Goal: Information Seeking & Learning: Learn about a topic

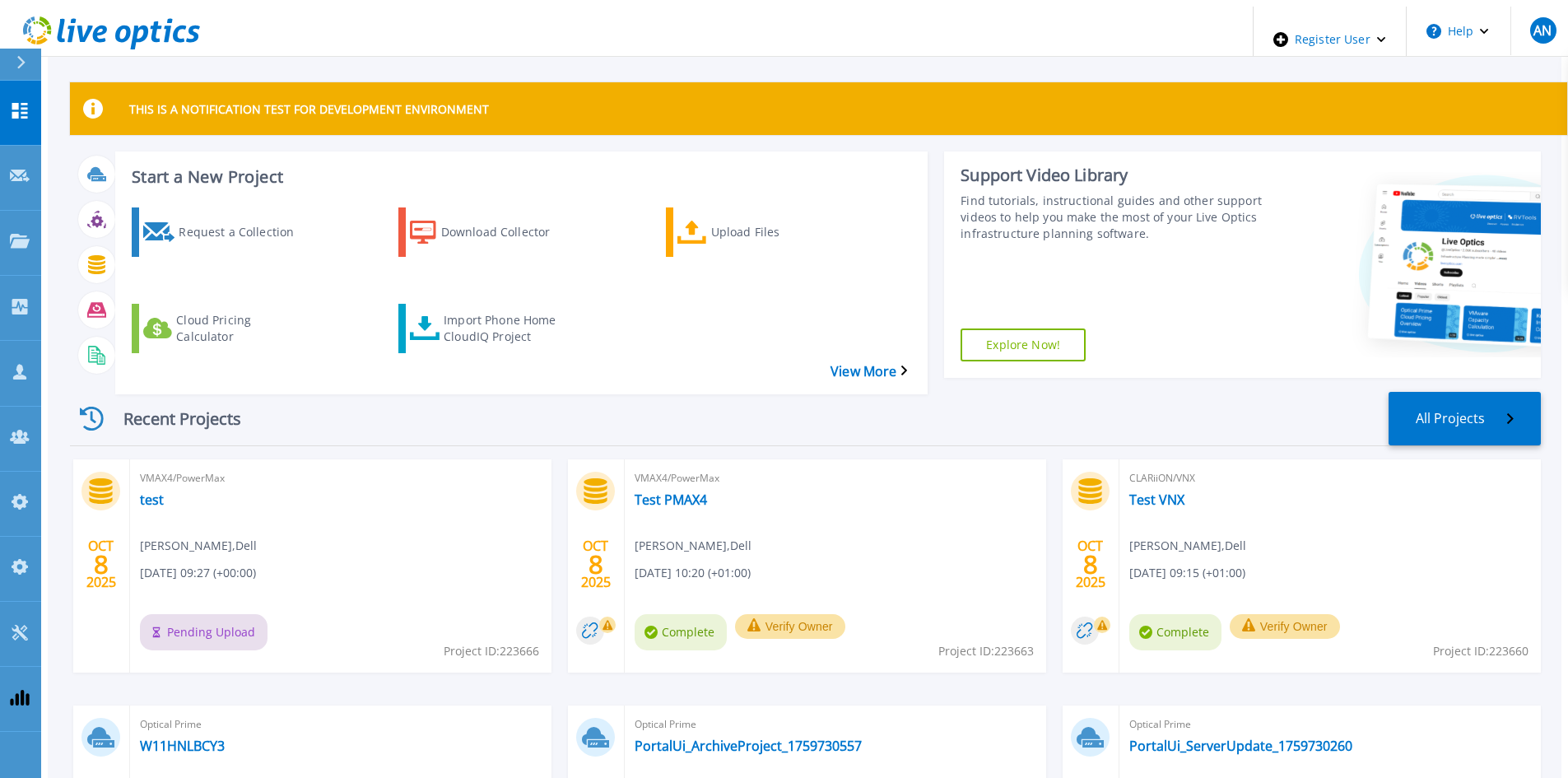
click at [781, 391] on div "Recent Projects All Projects" at bounding box center [805, 418] width 1471 height 54
click at [528, 410] on div "Recent Projects All Projects" at bounding box center [805, 418] width 1471 height 54
click at [840, 378] on div "Recent Projects All Projects OCT 8 2025 VMAX4/PowerMax test Anthony Nyhan , Del…" at bounding box center [805, 671] width 1471 height 586
click at [466, 411] on div "Recent Projects All Projects" at bounding box center [805, 418] width 1471 height 54
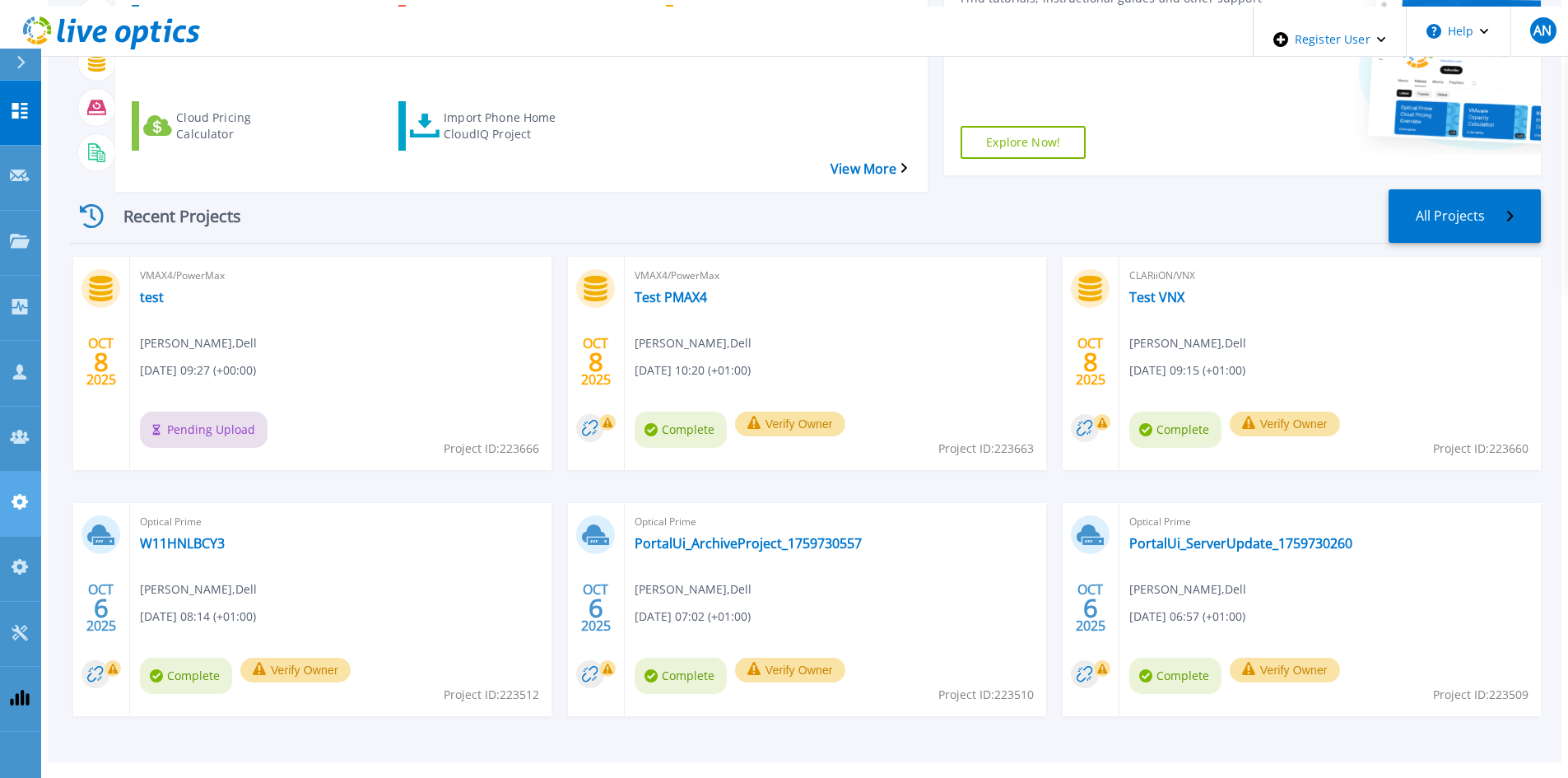
scroll to position [204, 0]
click at [219, 707] on div "OCT 8 2025 VMAX4/PowerMax test Anthony Nyhan , Dell 10/08/2025, 09:27 (+00:00) …" at bounding box center [798, 502] width 1484 height 492
click at [330, 189] on div "Recent Projects All Projects" at bounding box center [805, 216] width 1471 height 54
click at [570, 191] on div "Recent Projects All Projects" at bounding box center [805, 216] width 1471 height 54
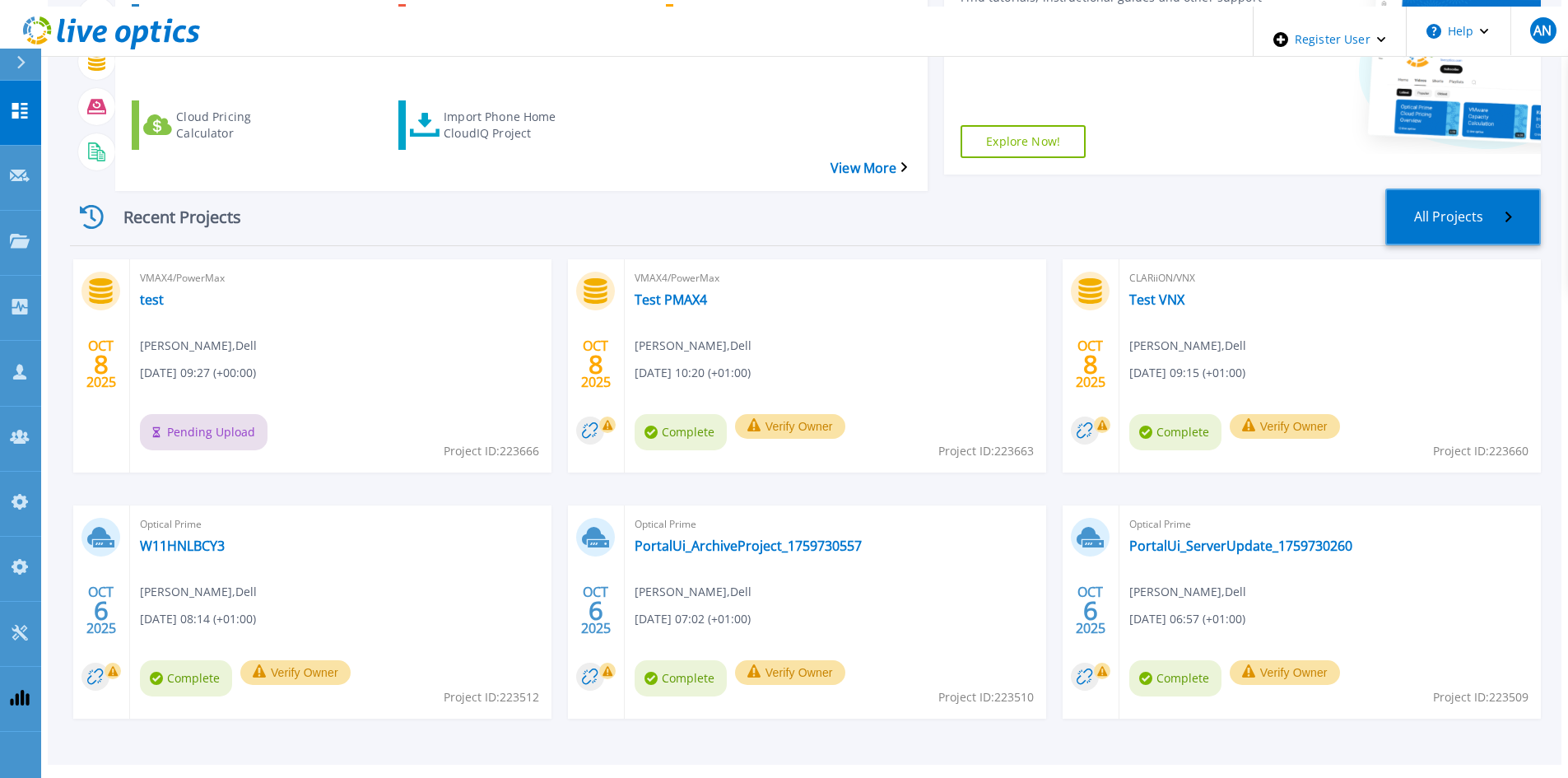
click at [1476, 191] on link "All Projects" at bounding box center [1462, 217] width 156 height 57
click at [1484, 202] on link "All Projects" at bounding box center [1462, 217] width 156 height 57
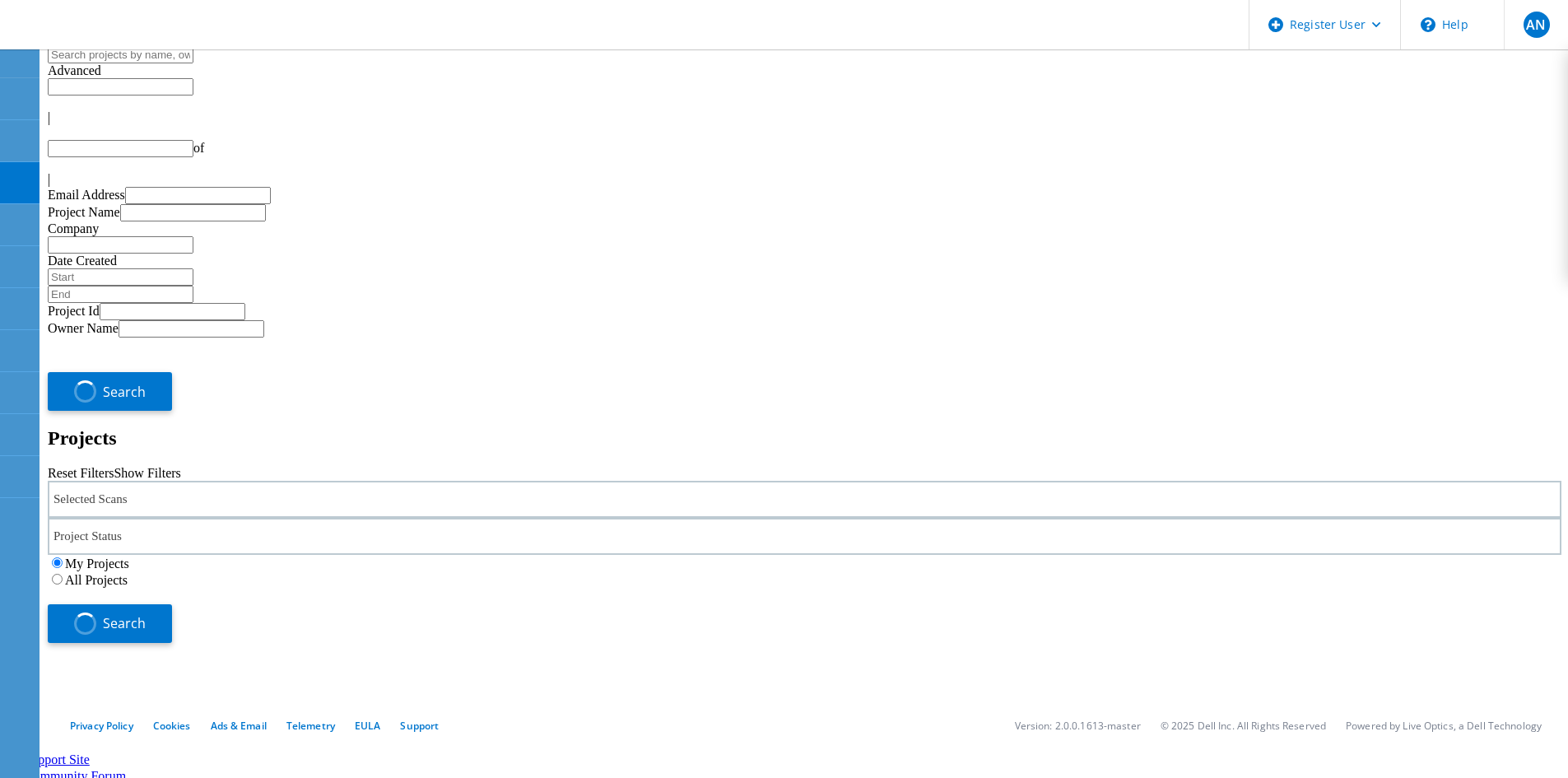
click at [333, 481] on div "Selected Scans" at bounding box center [804, 500] width 1514 height 37
click at [322, 481] on div "Selected Scans" at bounding box center [804, 500] width 1514 height 37
type input "1"
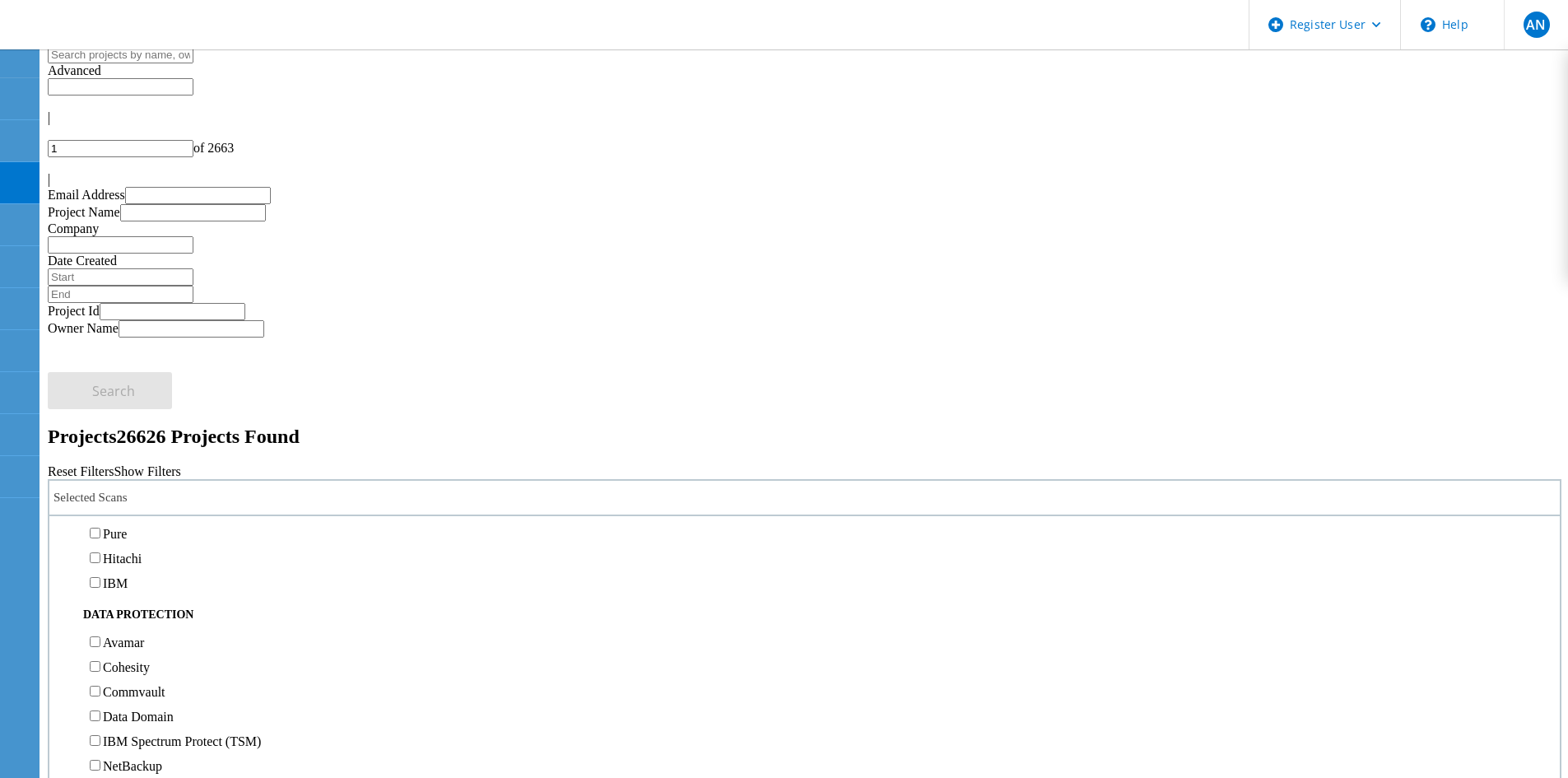
scroll to position [494, 0]
click at [157, 486] on label "Isilon/PowerScale" at bounding box center [150, 492] width 95 height 14
click at [101, 487] on input "Isilon/PowerScale" at bounding box center [94, 491] width 10 height 10
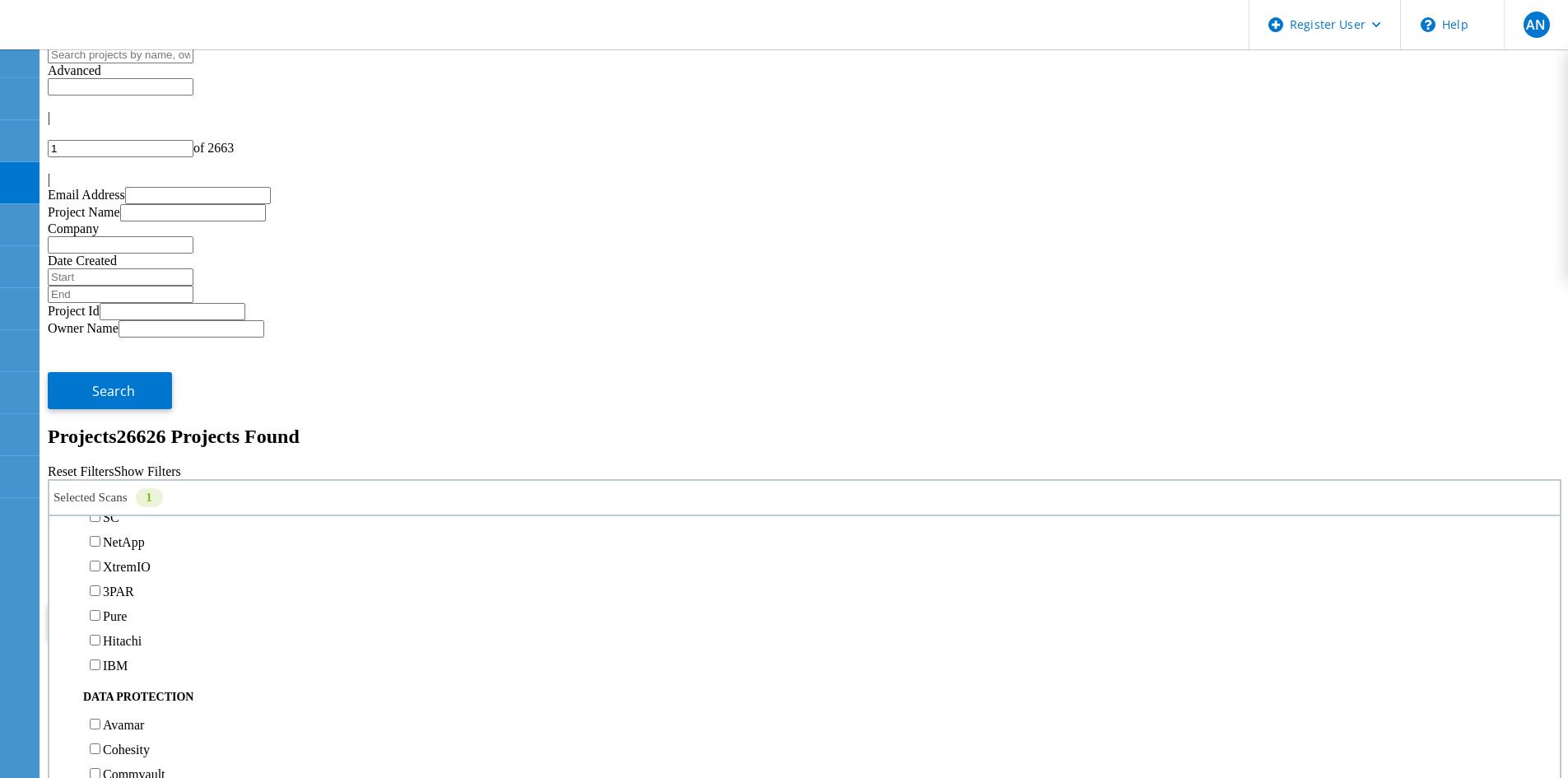
click at [135, 612] on span "Search" at bounding box center [114, 620] width 43 height 18
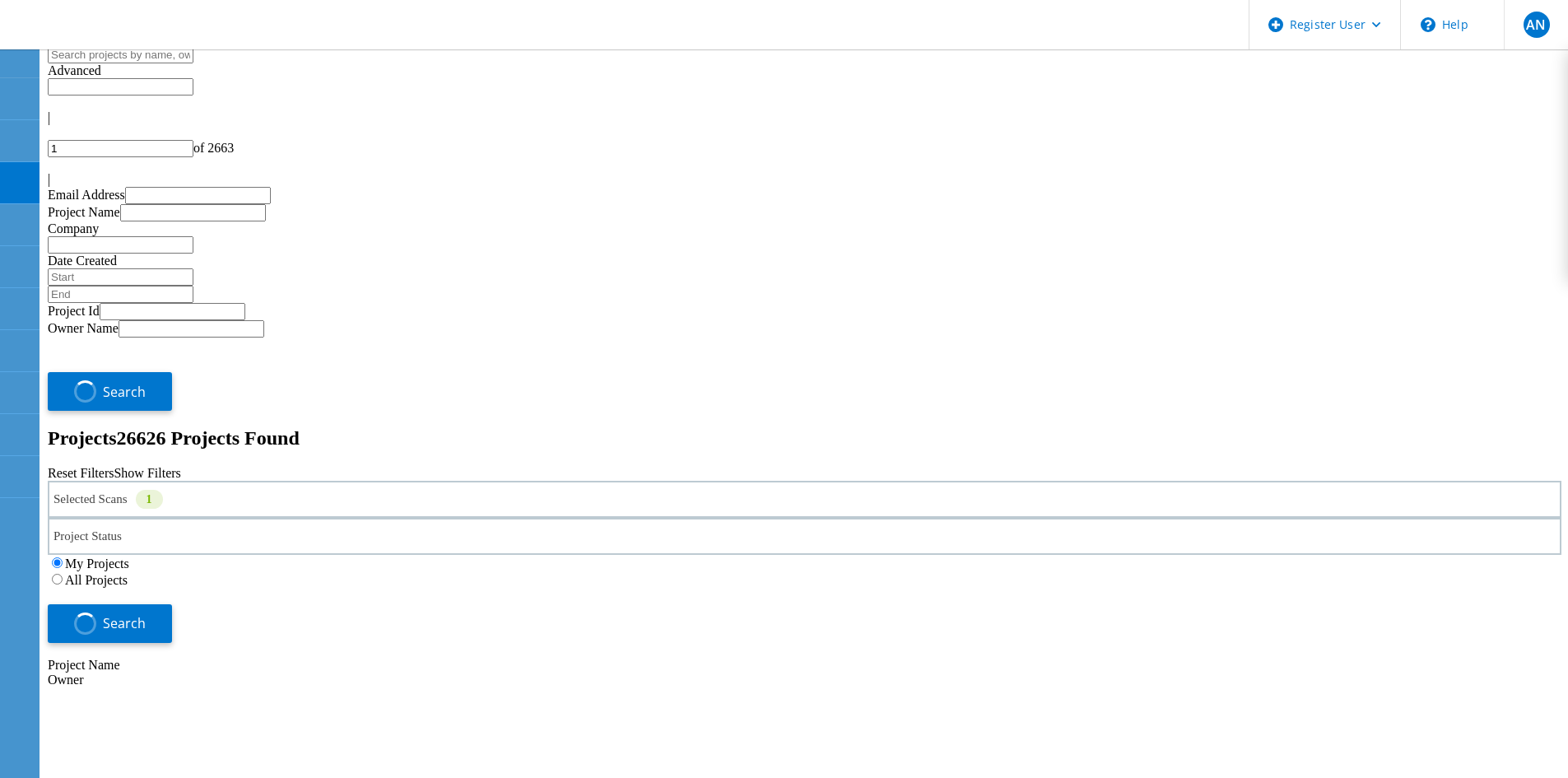
click at [128, 573] on label "All Projects" at bounding box center [96, 579] width 63 height 14
click at [63, 573] on input "All Projects" at bounding box center [57, 578] width 10 height 10
click at [172, 602] on button "Search" at bounding box center [109, 621] width 124 height 37
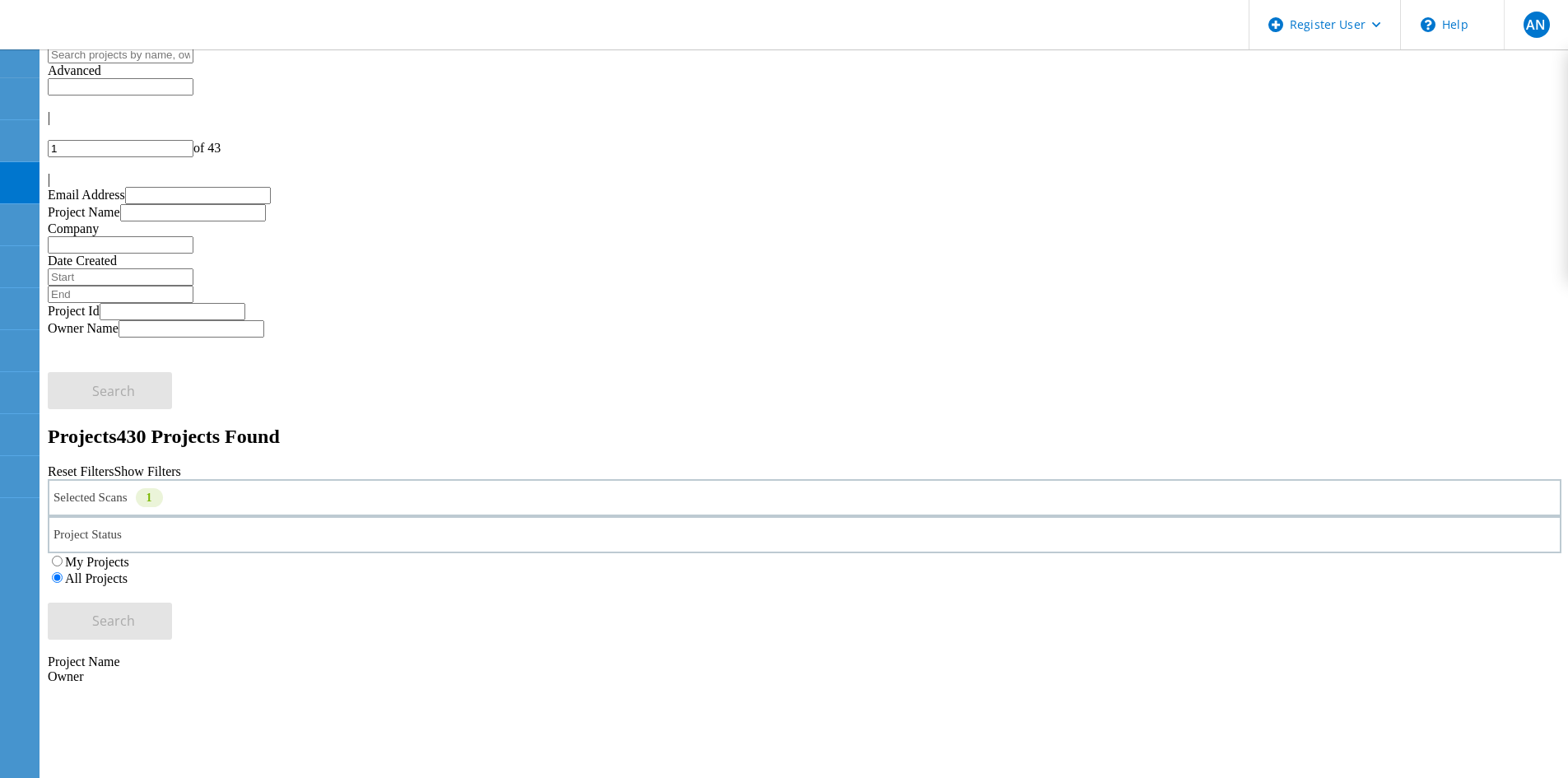
click at [304, 479] on div "Selected Scans 1" at bounding box center [804, 498] width 1514 height 37
click at [295, 479] on div "Selected Scans 1" at bounding box center [804, 498] width 1514 height 37
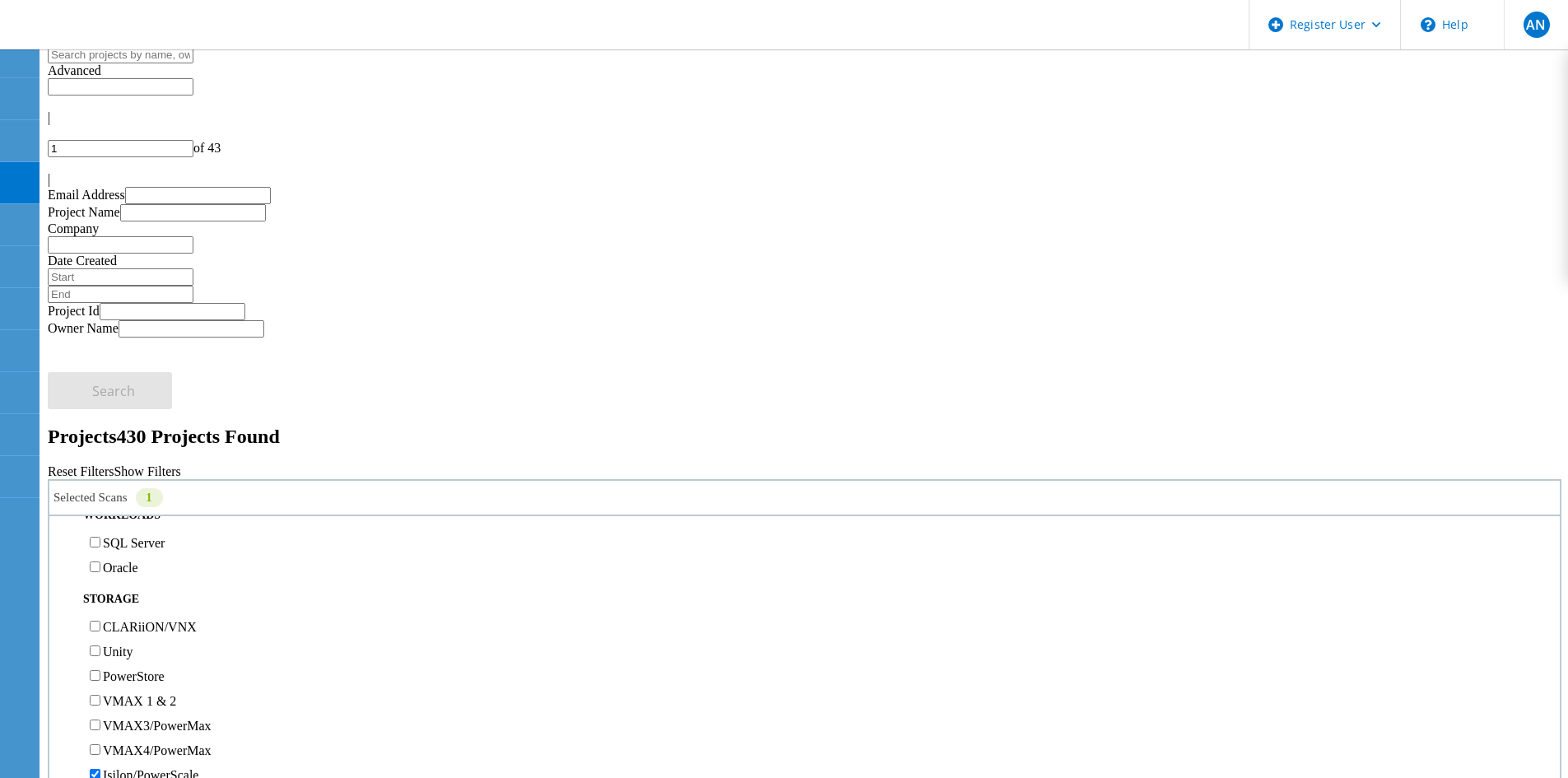
scroll to position [247, 0]
click at [133, 609] on label "Unity" at bounding box center [118, 615] width 30 height 14
click at [101, 610] on input "Unity" at bounding box center [94, 615] width 10 height 10
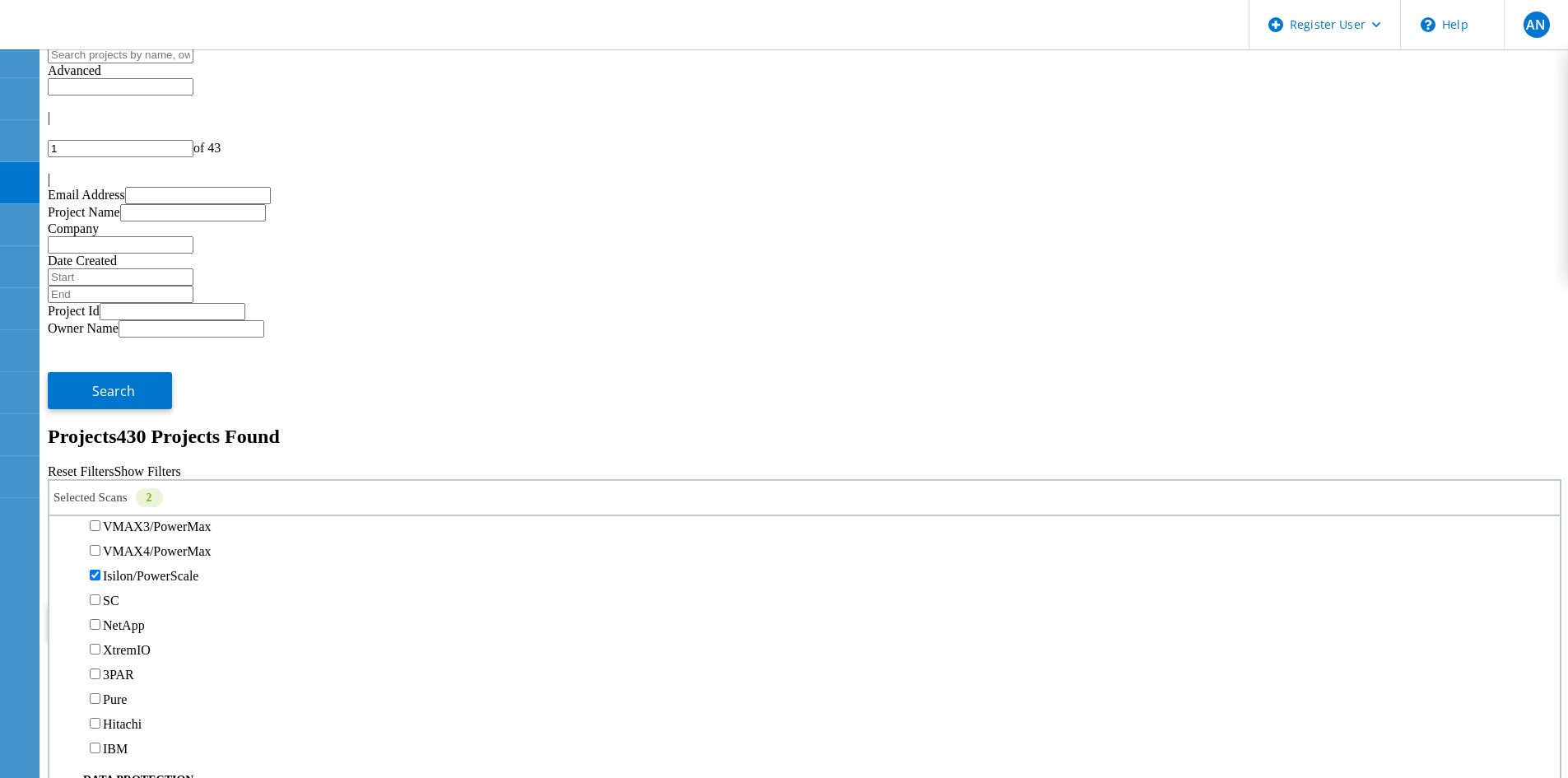
scroll to position [412, 0]
click at [123, 568] on label "Isilon/PowerScale" at bounding box center [150, 574] width 95 height 14
click at [101, 569] on input "Isilon/PowerScale" at bounding box center [94, 573] width 10 height 10
click at [172, 602] on button "Search" at bounding box center [109, 621] width 124 height 37
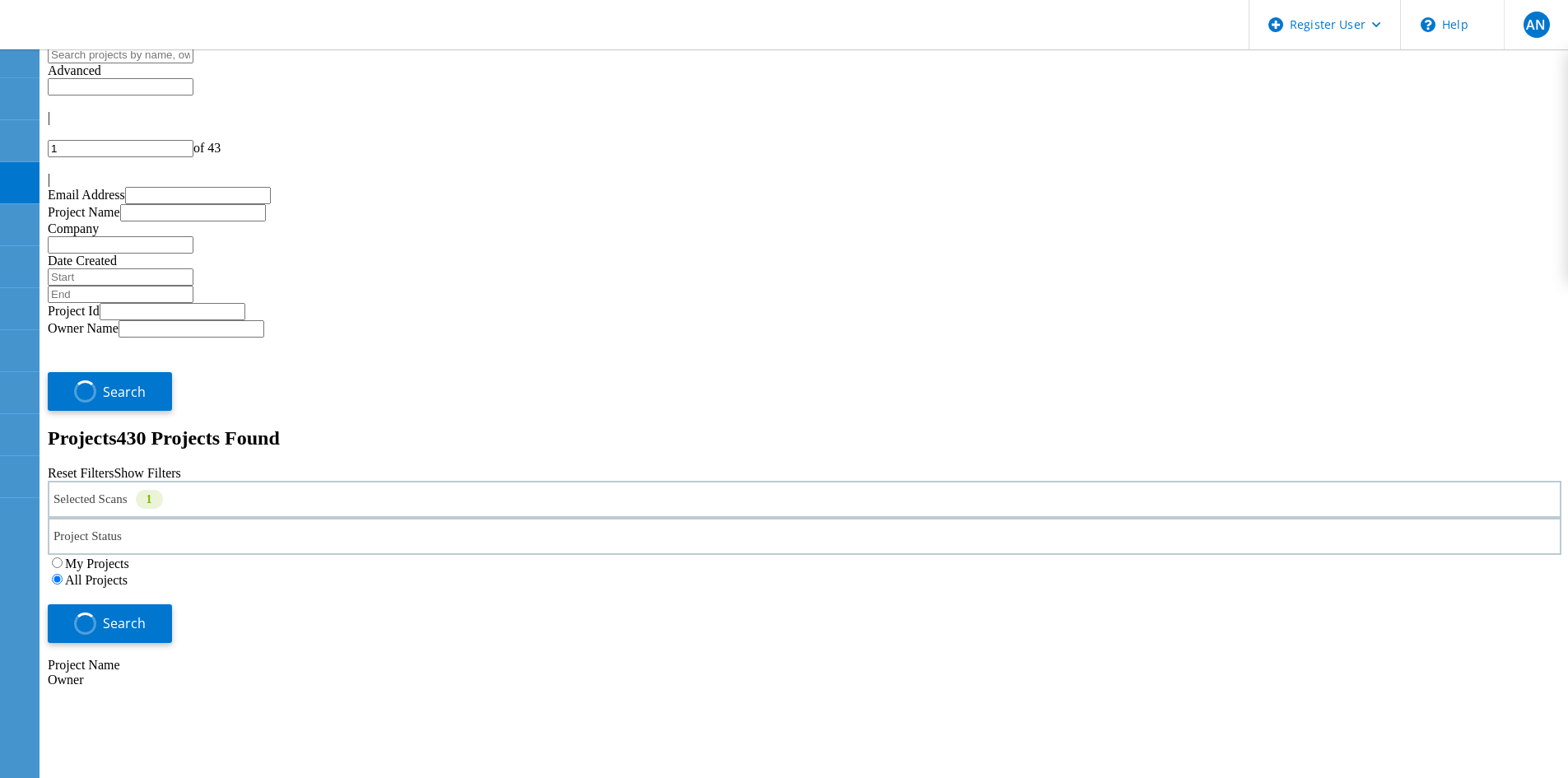
drag, startPoint x: 647, startPoint y: 260, endPoint x: 606, endPoint y: 259, distance: 41.0
click at [606, 517] on div "Project Status In Progress Complete Published Anonymous Archived Error" at bounding box center [804, 536] width 1514 height 37
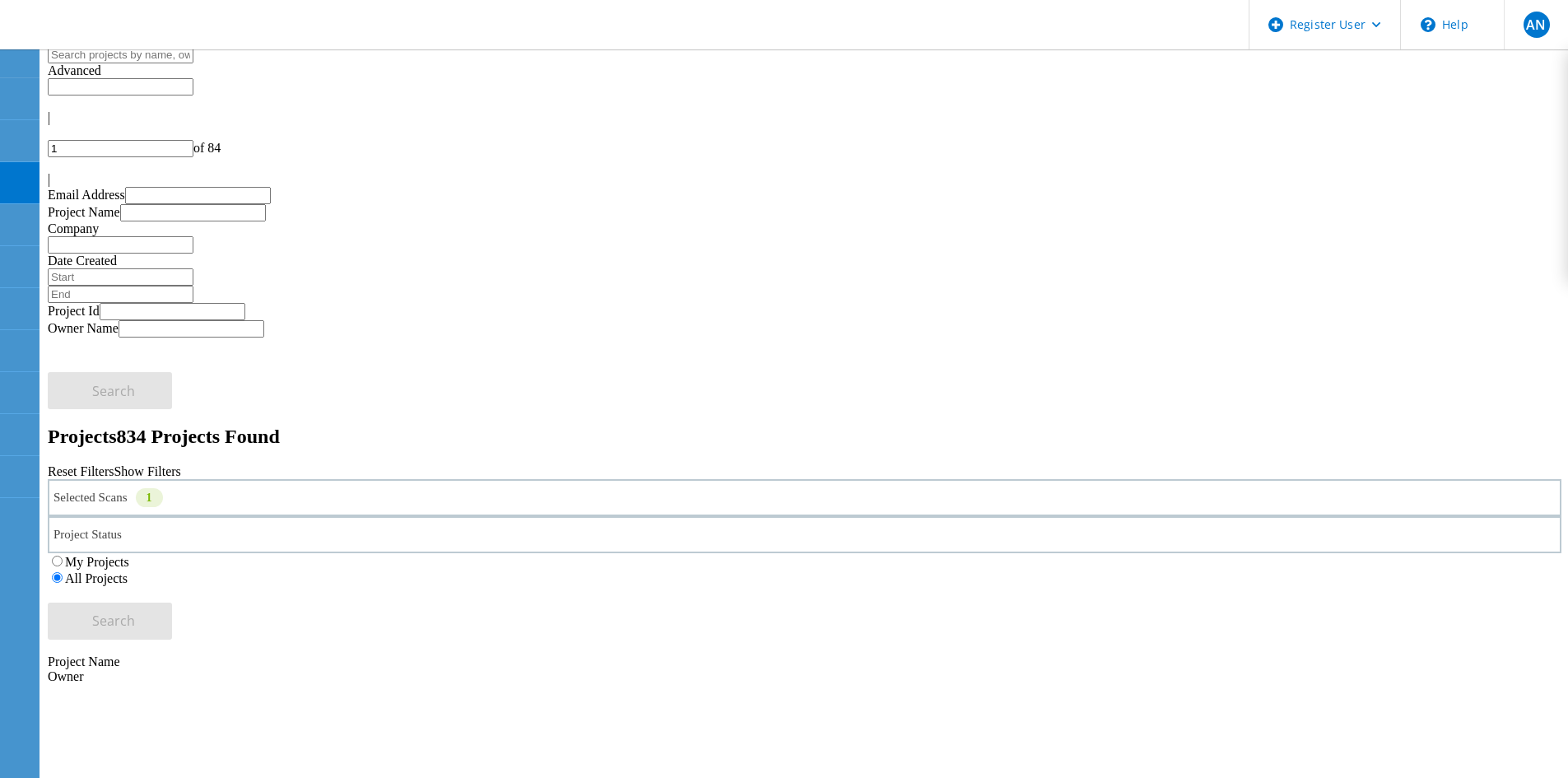
copy span "223664"
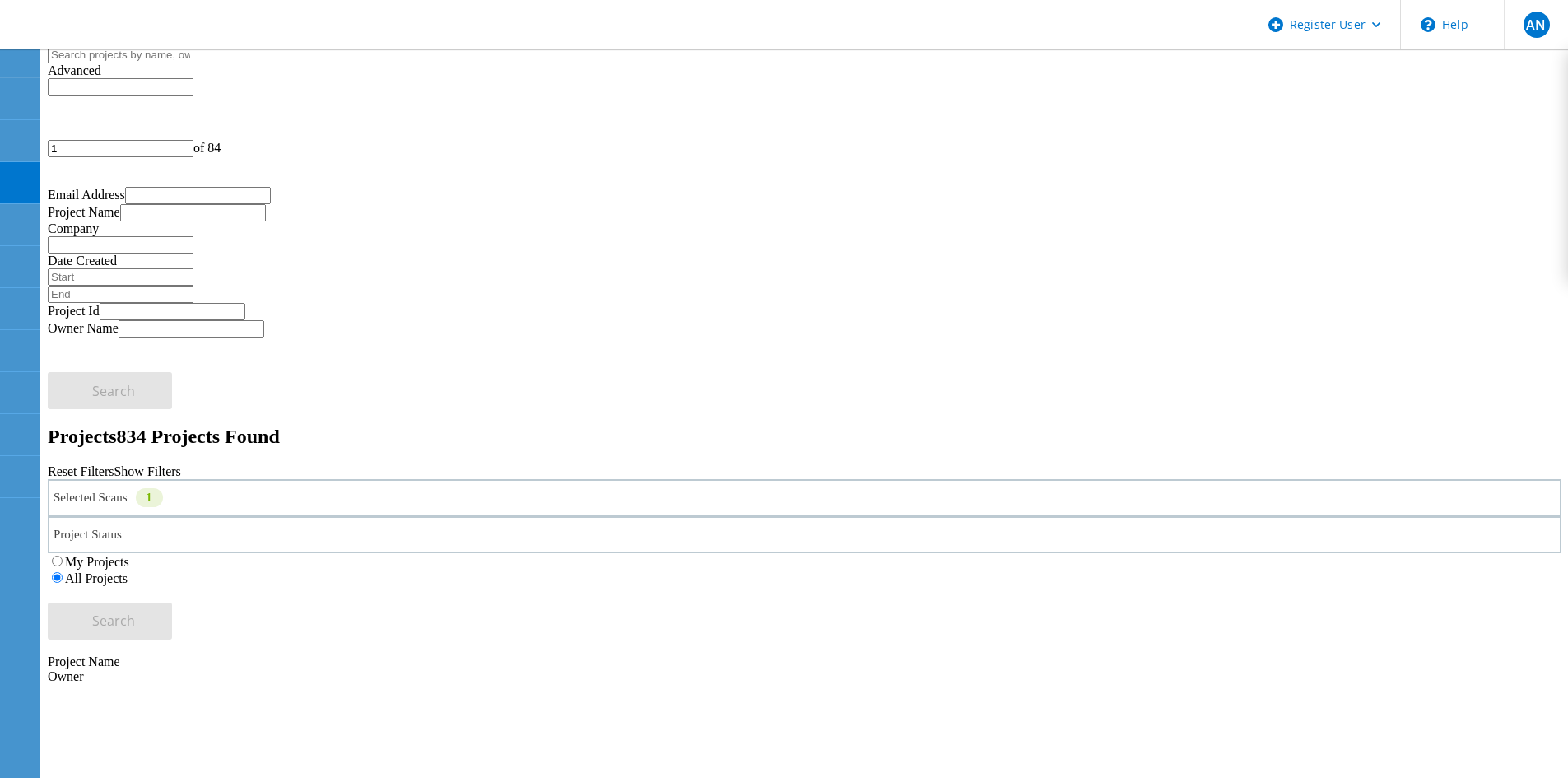
copy span "221606"
copy span "220609"
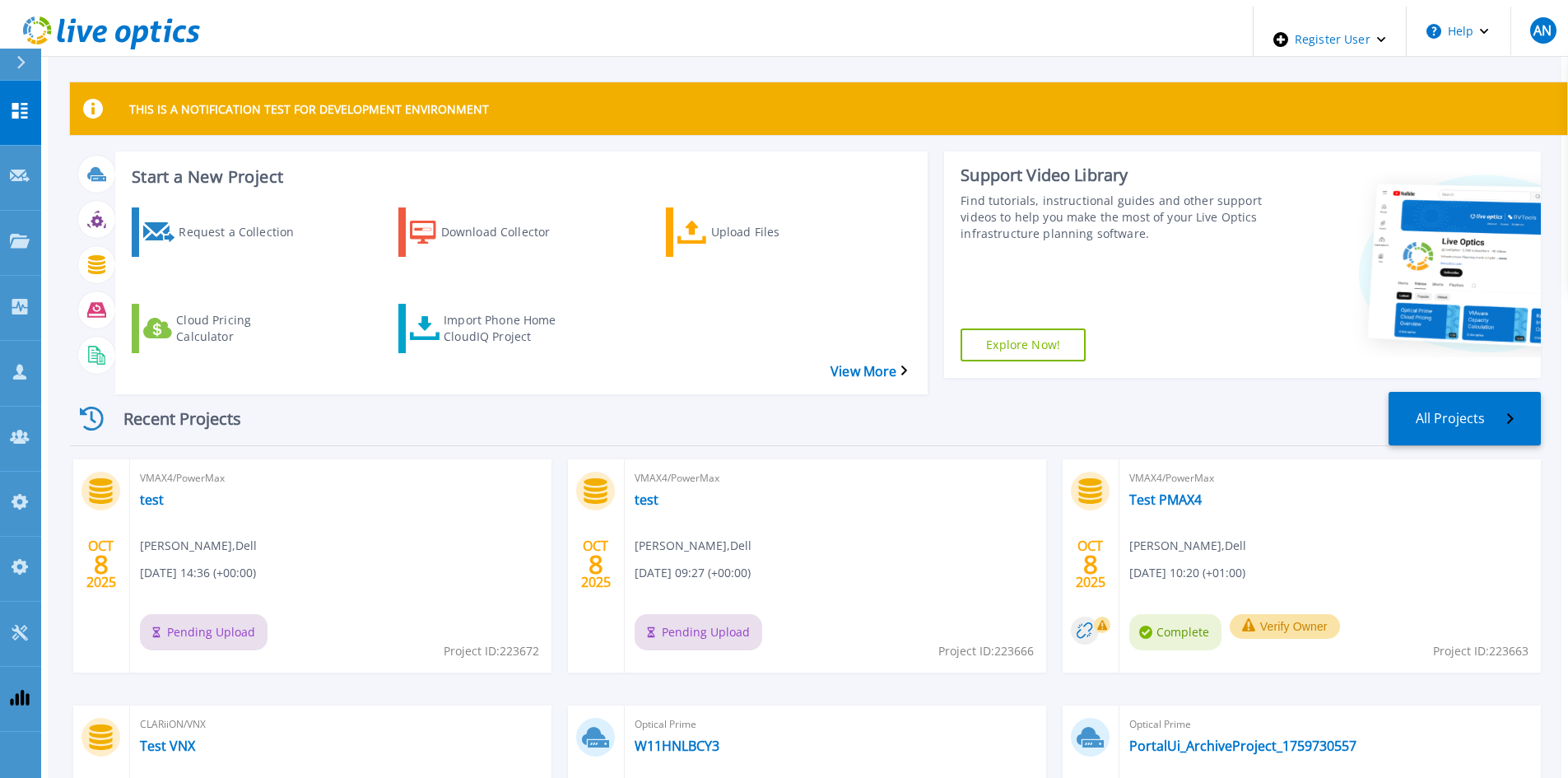
click at [391, 399] on div "Recent Projects All Projects" at bounding box center [805, 418] width 1471 height 54
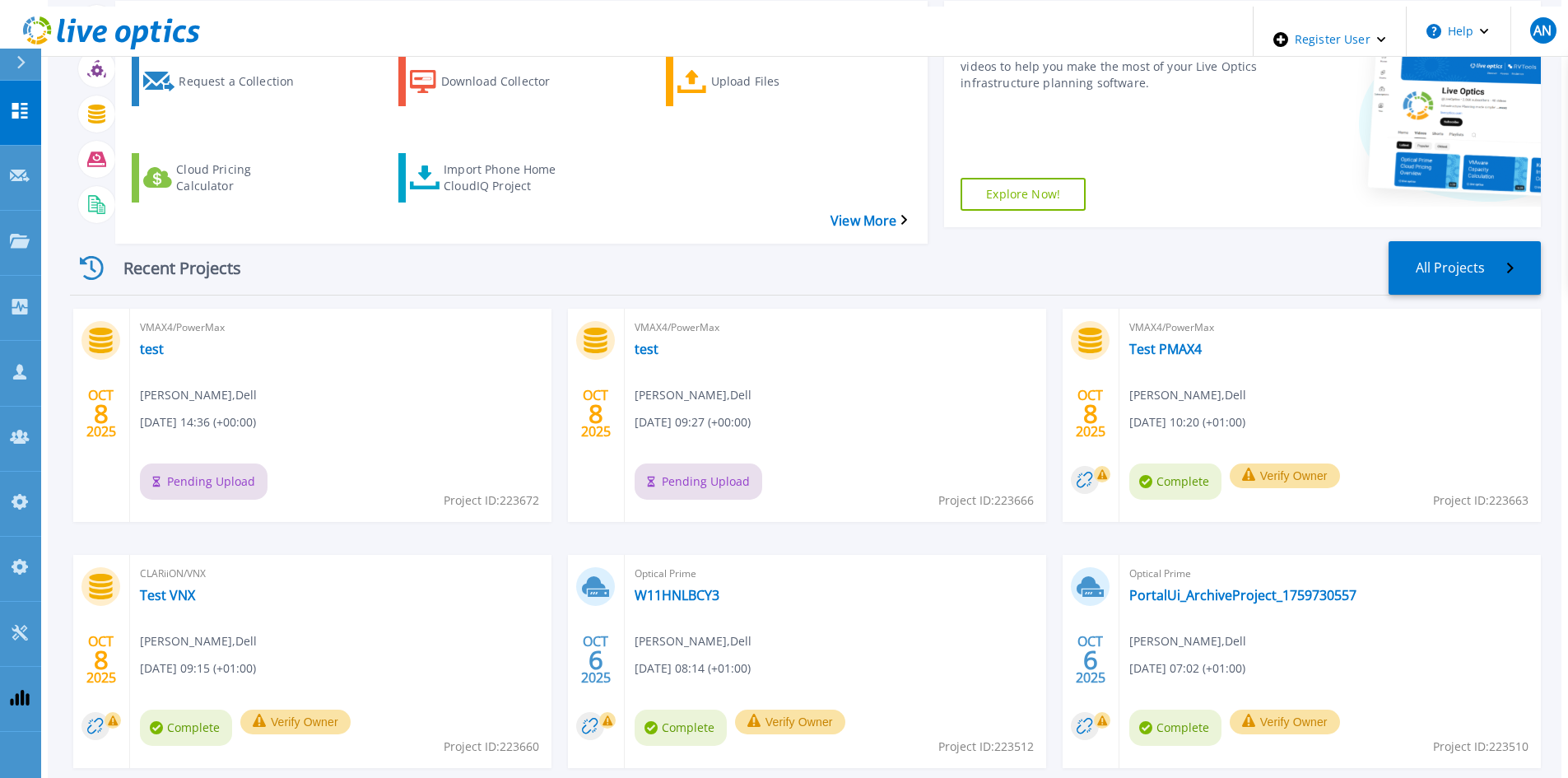
scroll to position [164, 0]
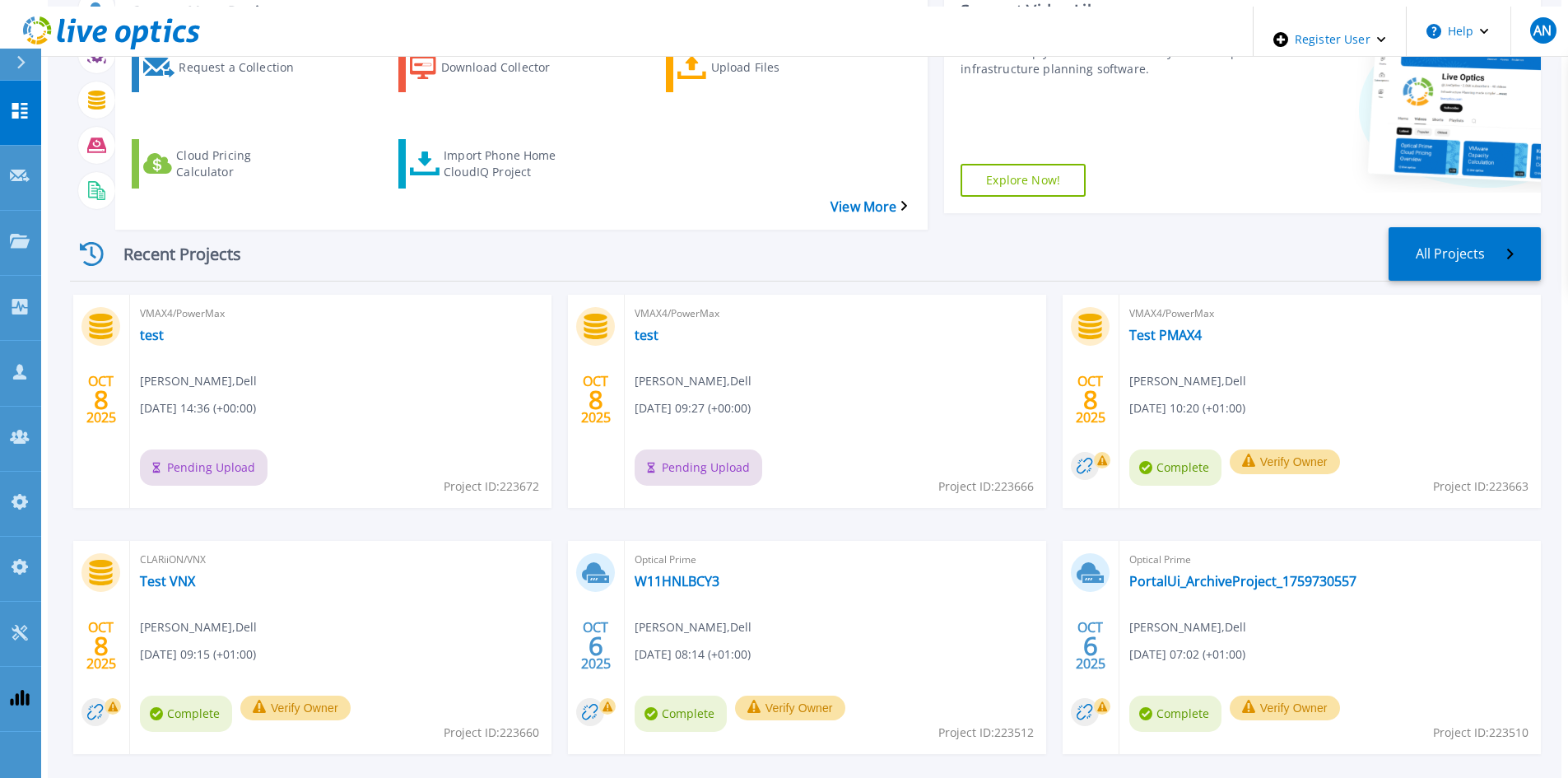
click at [154, 18] on icon at bounding box center [111, 34] width 177 height 34
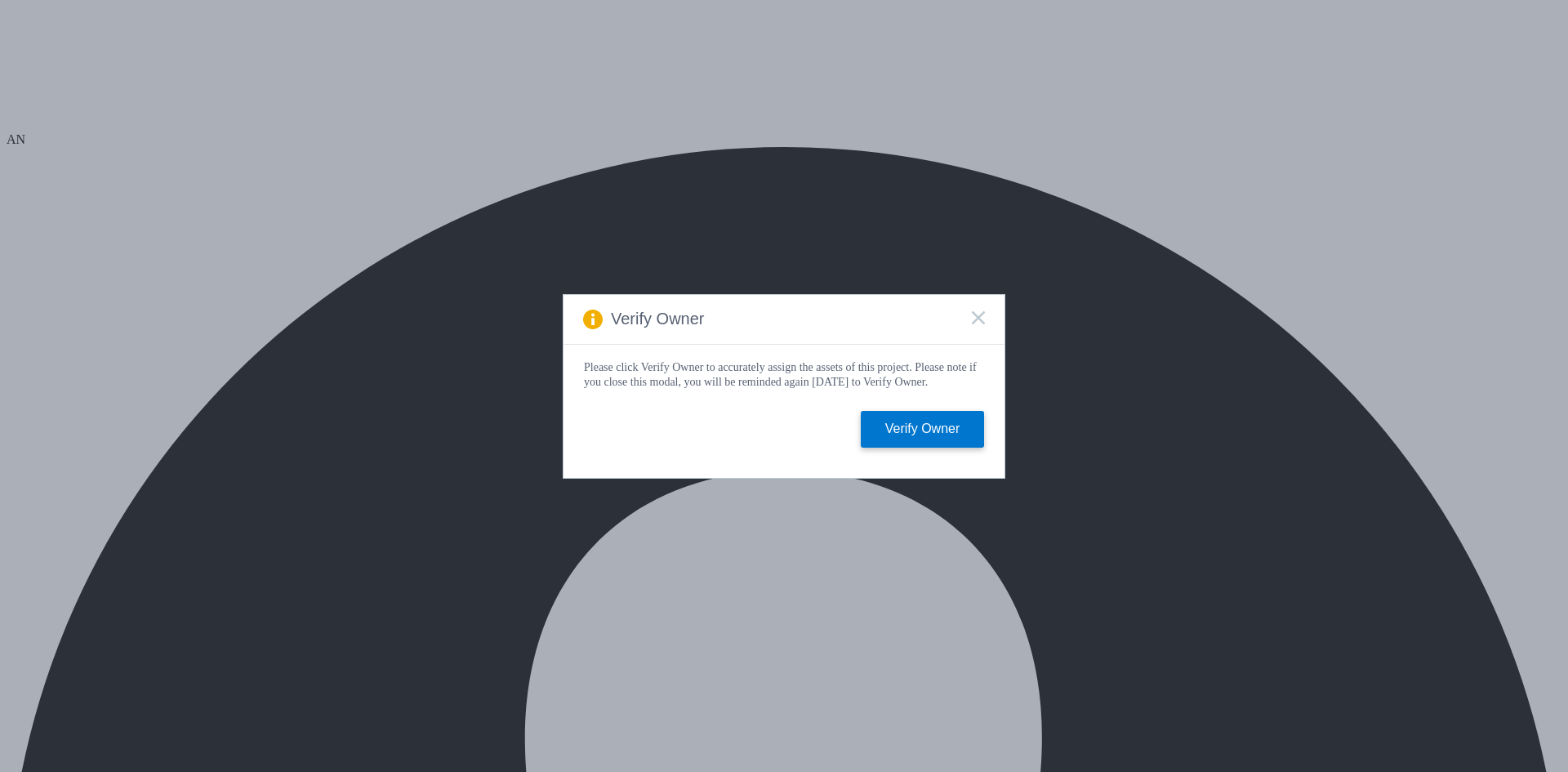
click at [980, 312] on rect at bounding box center [978, 317] width 14 height 14
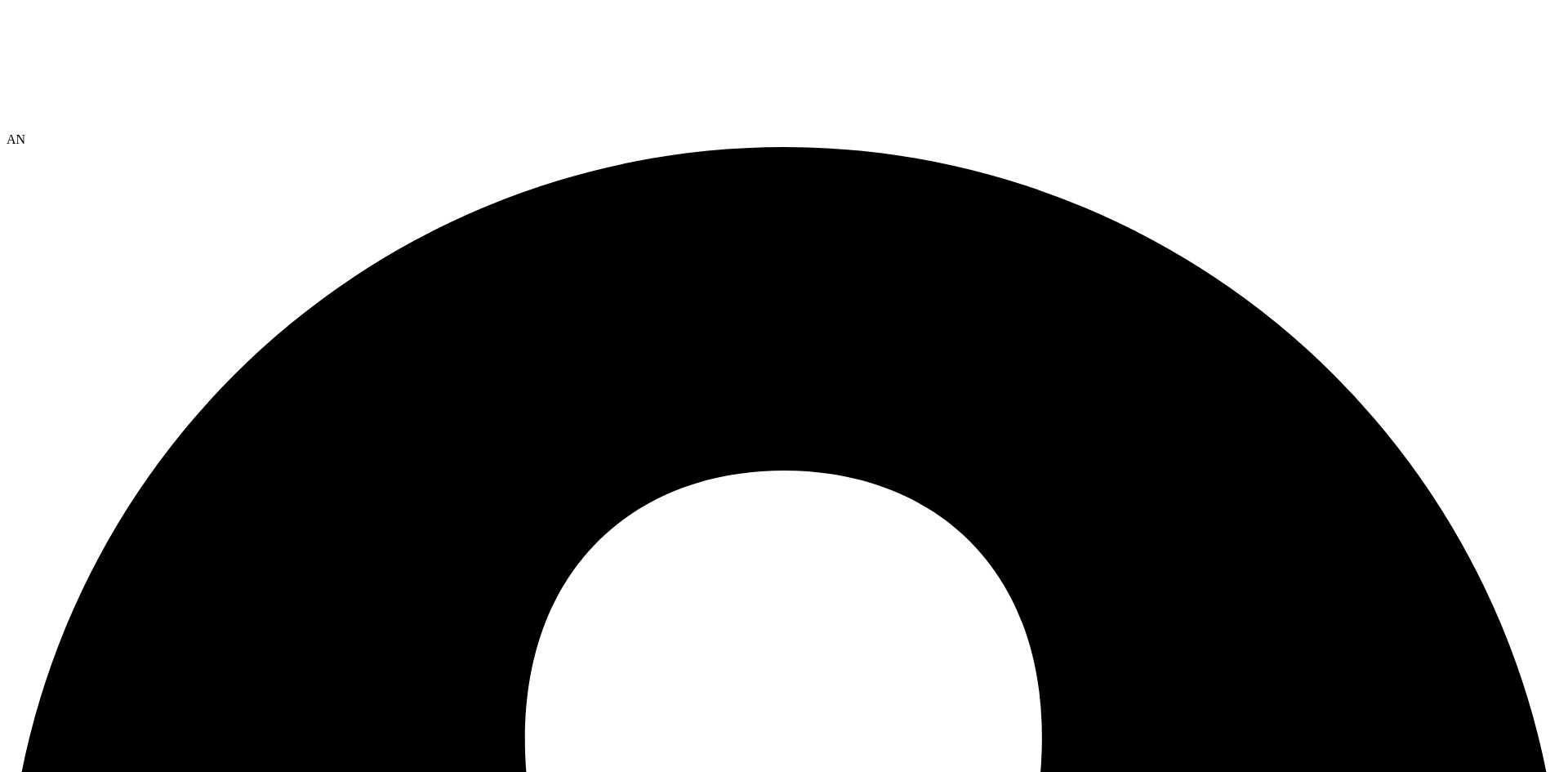
scroll to position [0, 0]
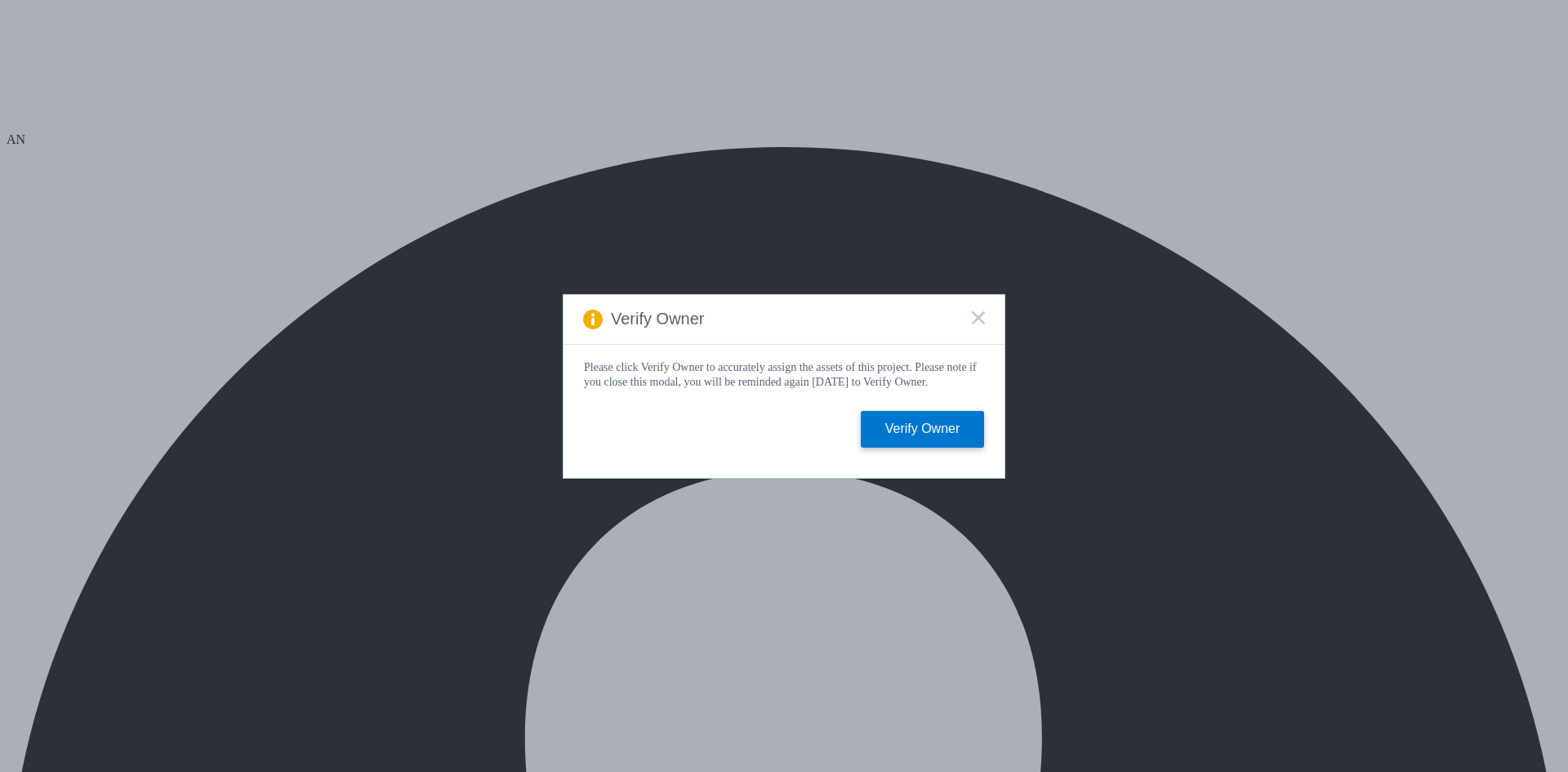
click at [980, 312] on rect at bounding box center [978, 317] width 14 height 14
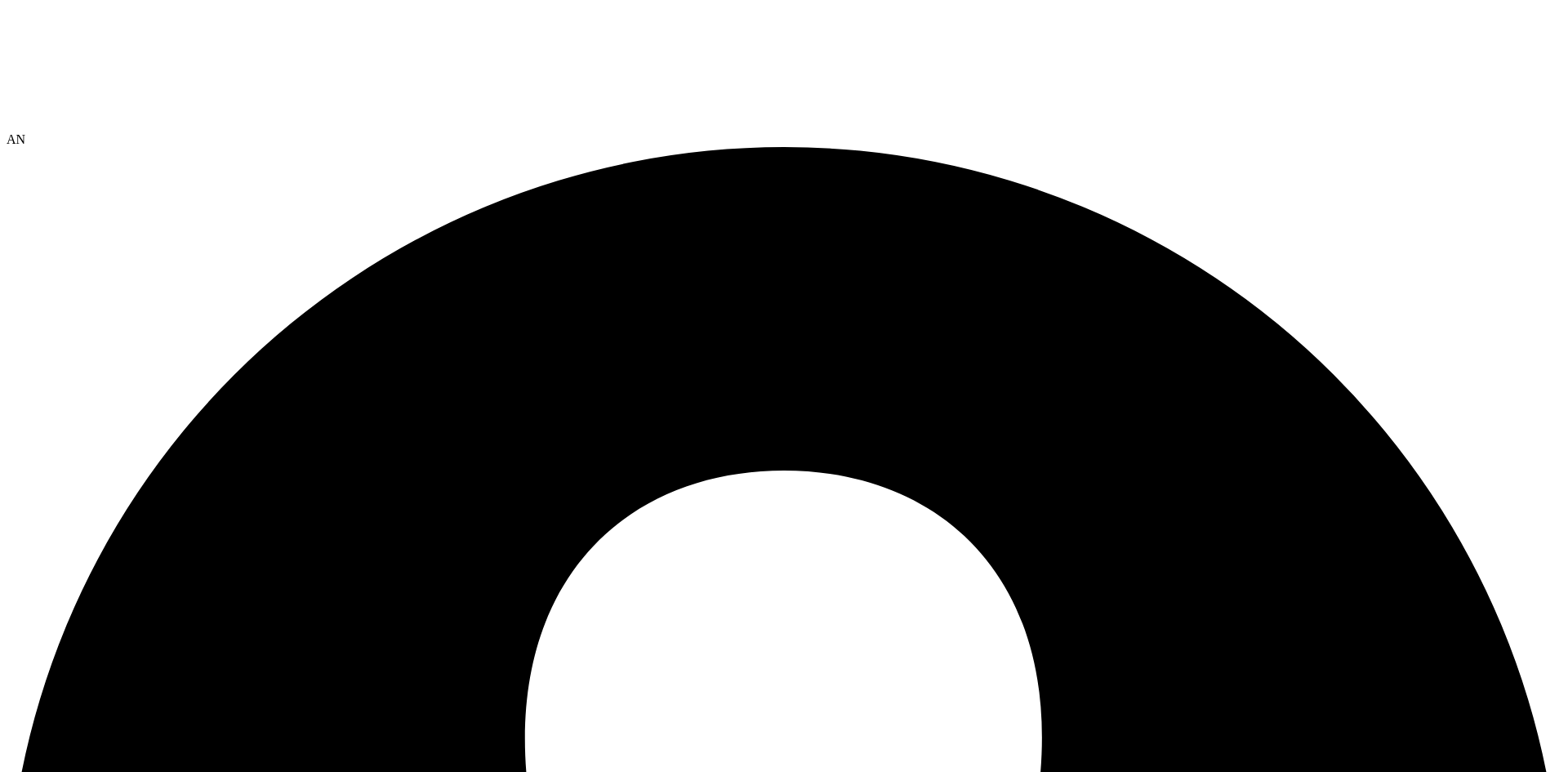
radio input "false"
radio input "true"
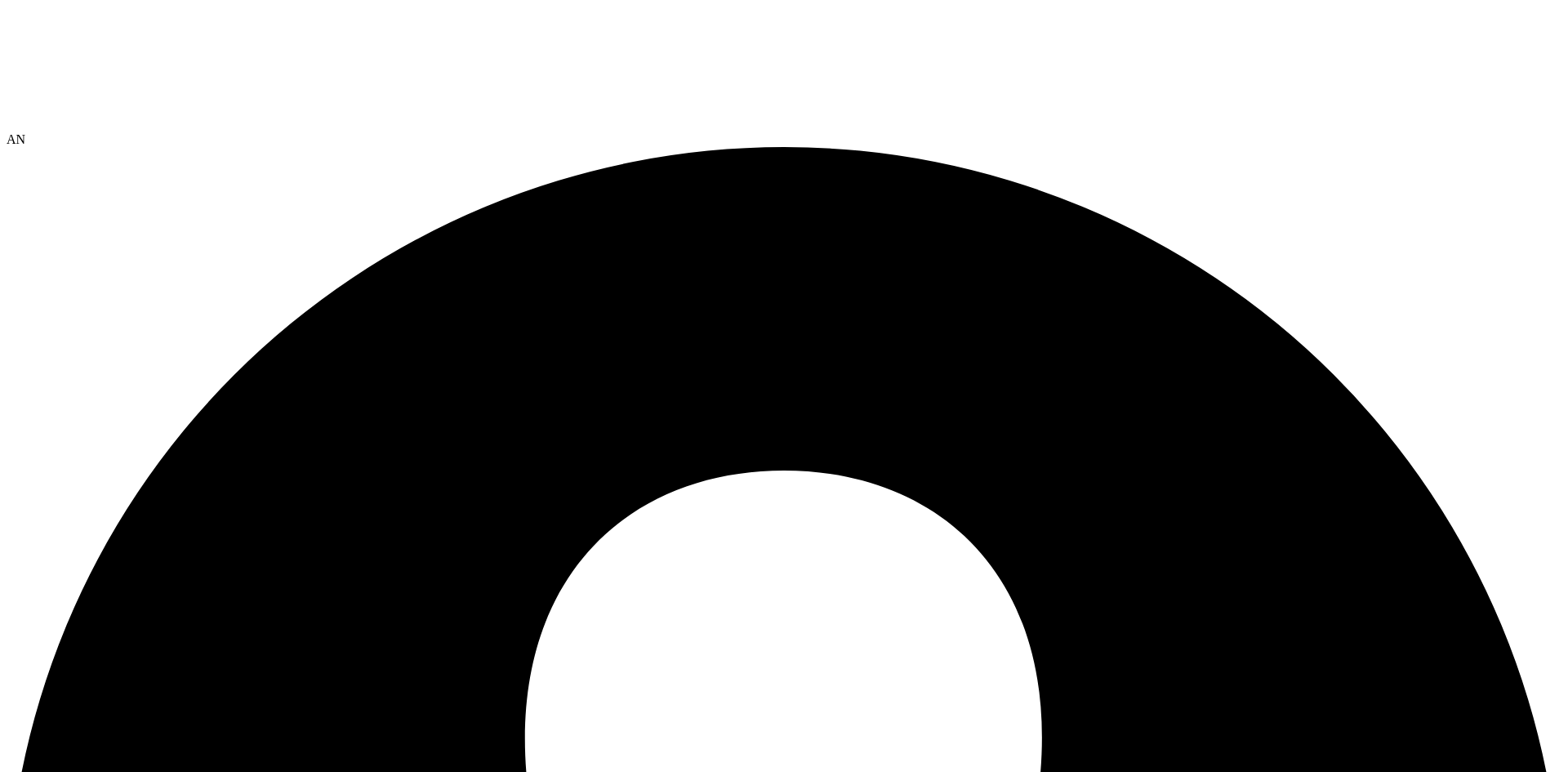
radio input "true"
radio input "false"
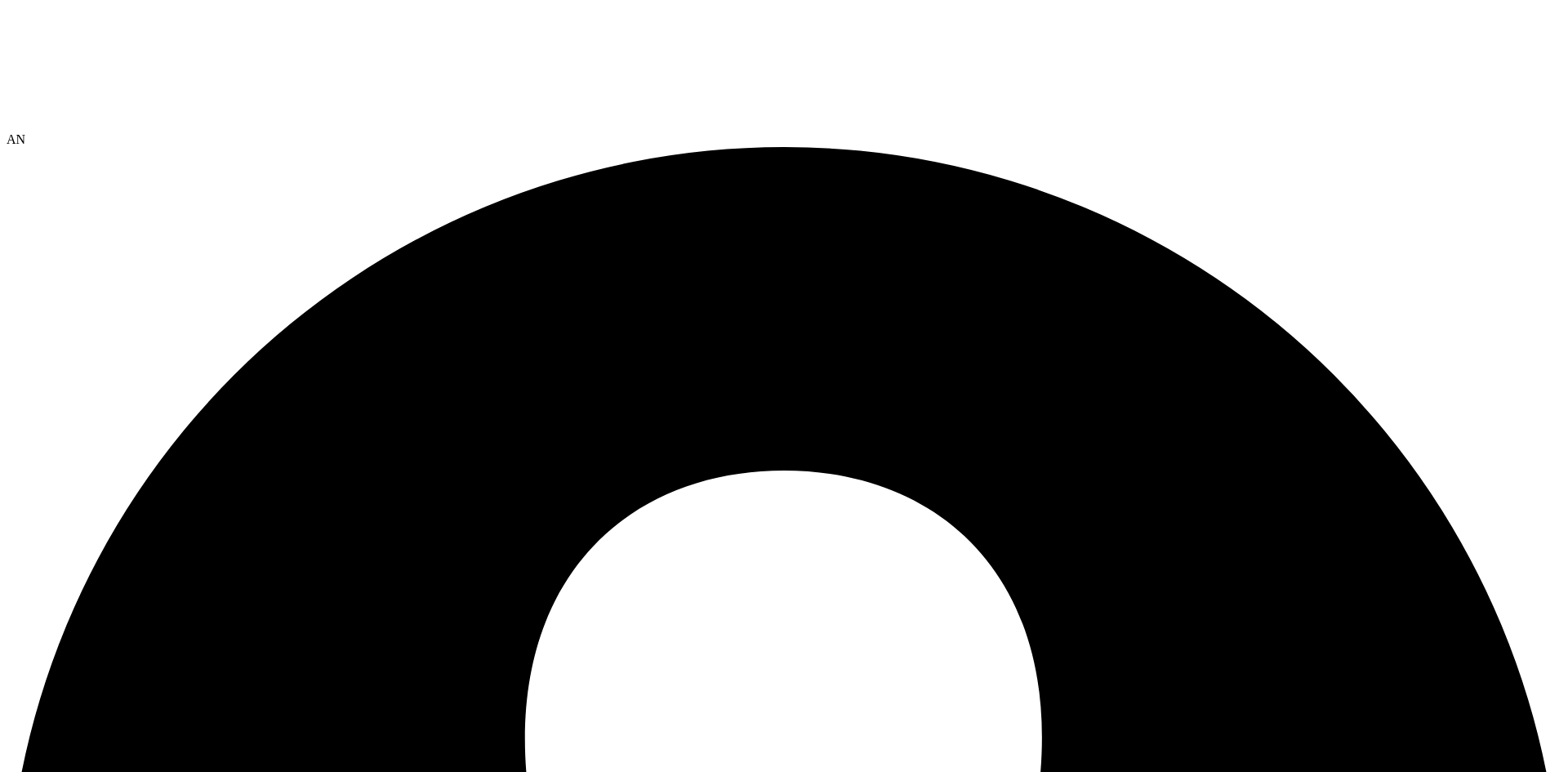
select select "Provisioning Contrast"
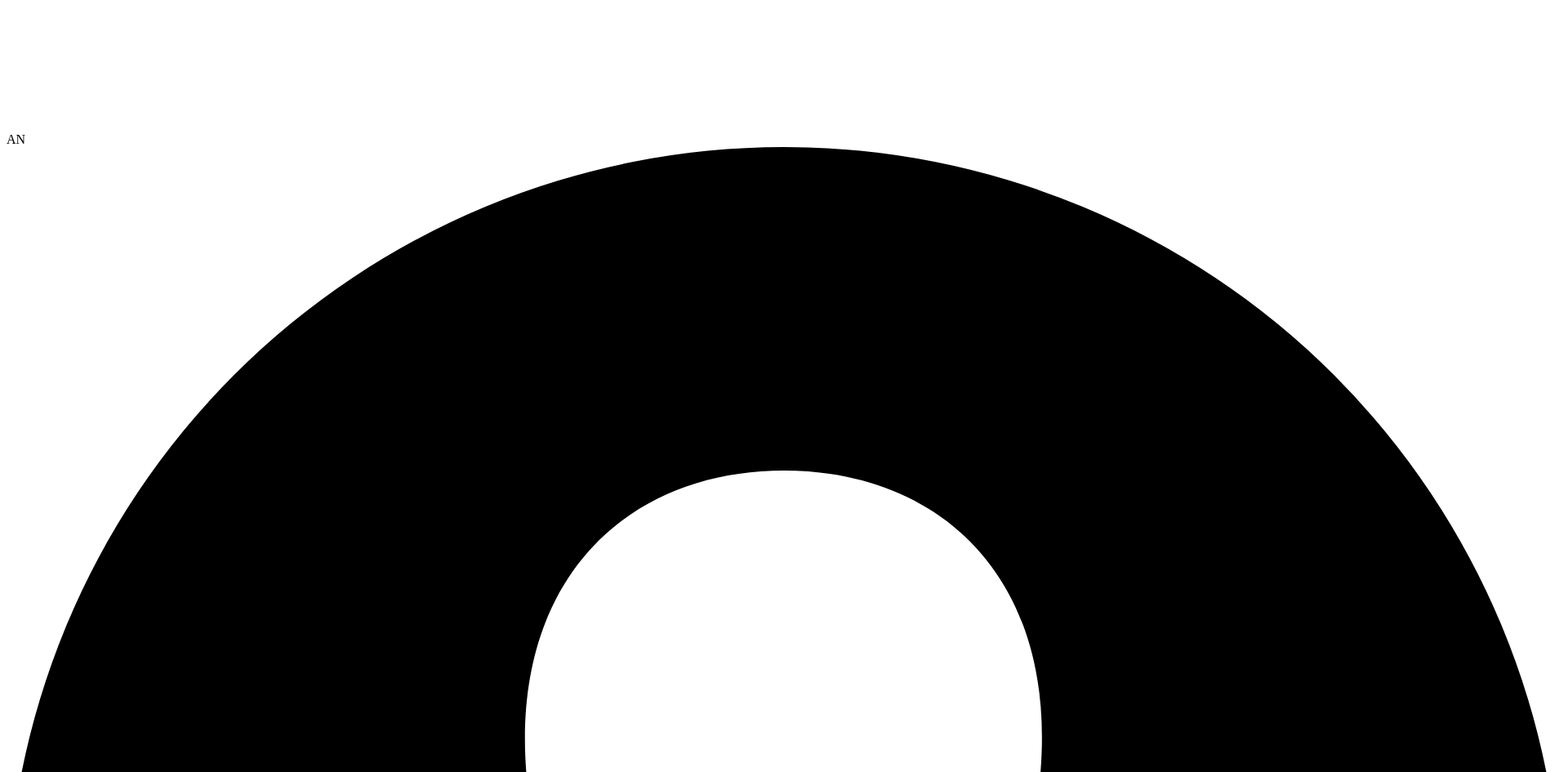
select select "Capacity over Memory"
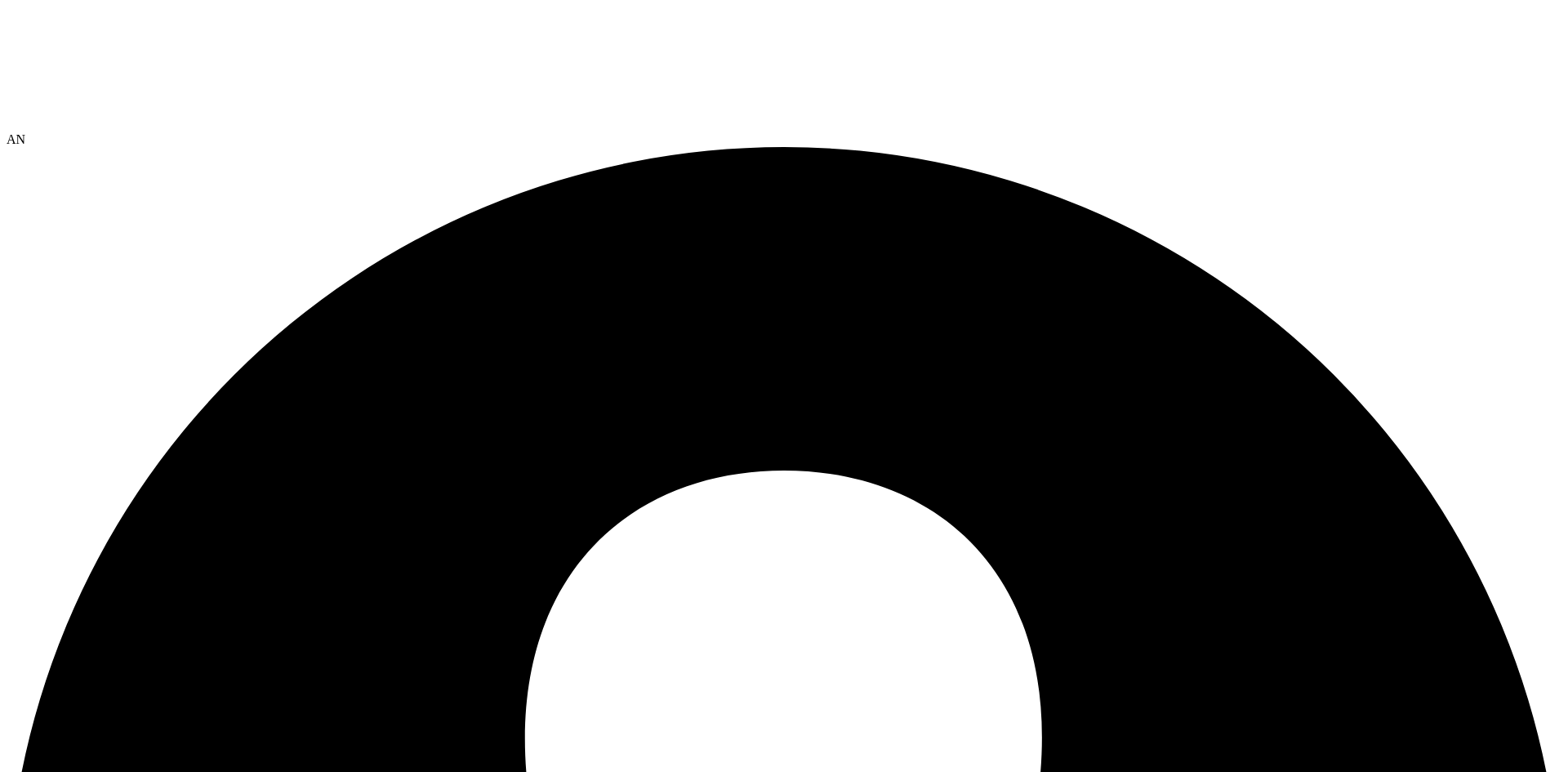
select select "Over Provisioning"
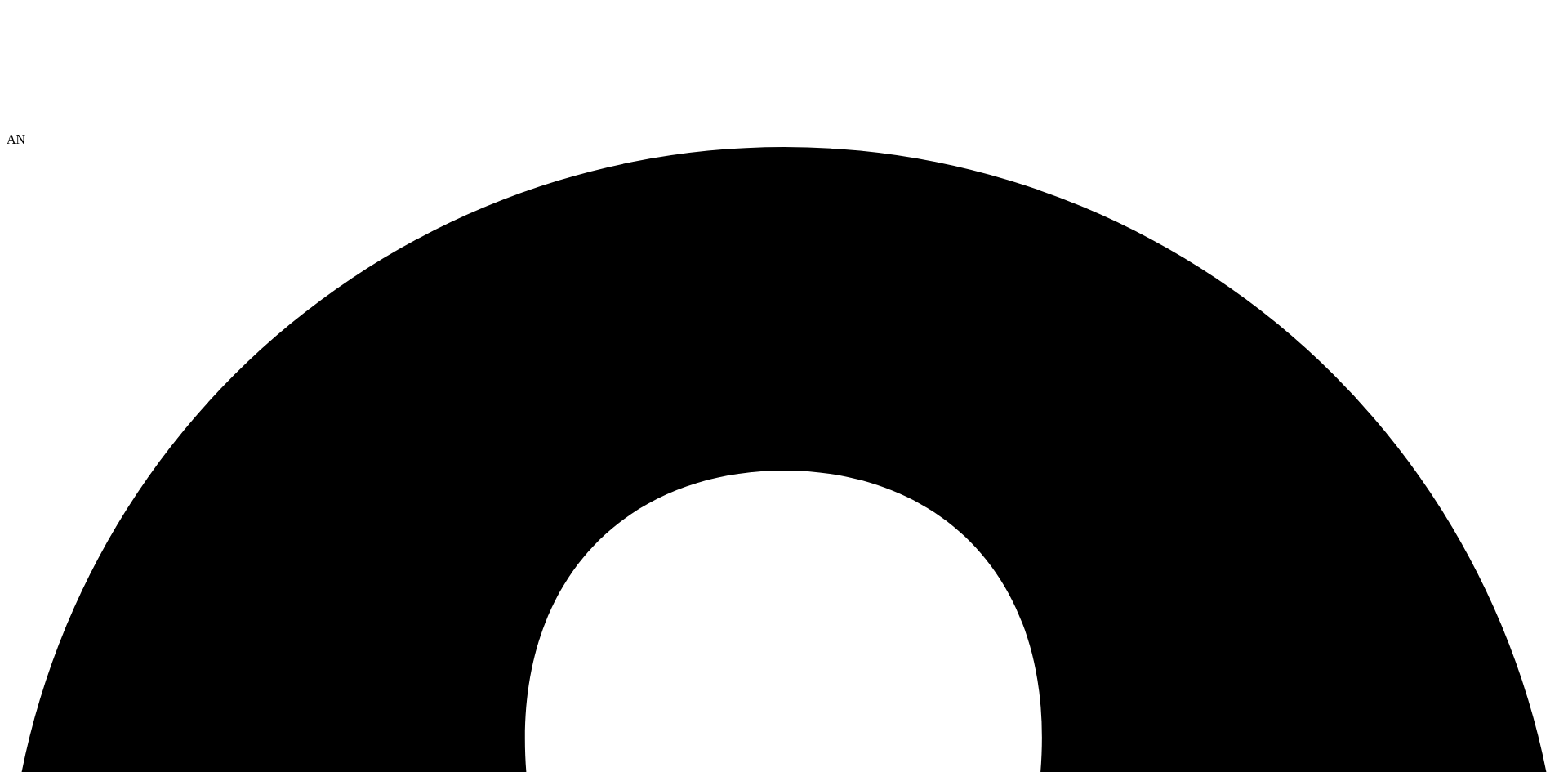
click at [0, 0] on input "Free Avg. vCPU" at bounding box center [0, 0] width 0 height 0
click at [0, 0] on input "Peak Memory (GiB)" at bounding box center [0, 0] width 0 height 0
click at [0, 0] on input "Avg. Memory (GiB)" at bounding box center [0, 0] width 0 height 0
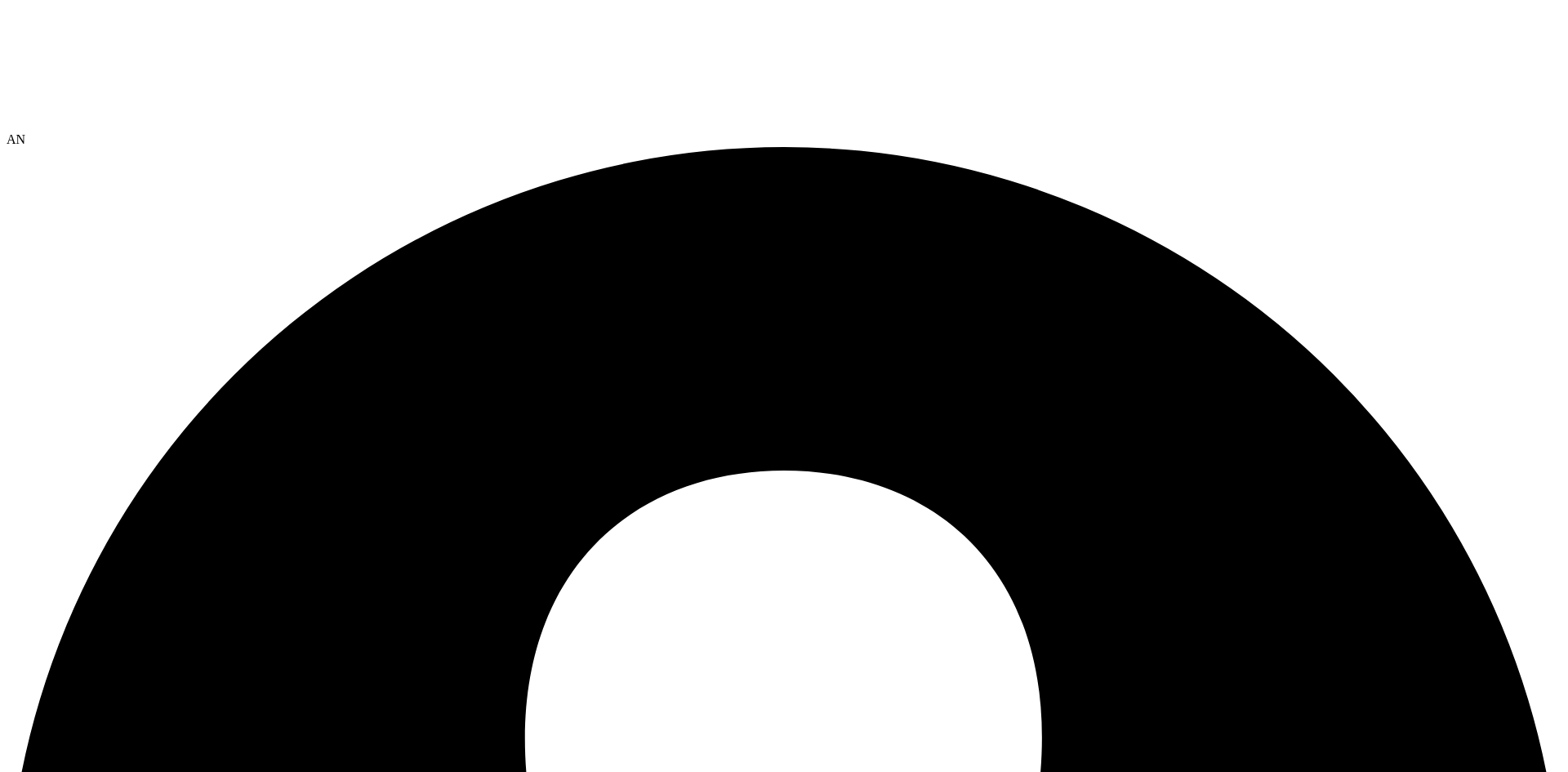
click at [0, 0] on input "Capacity (GiB)" at bounding box center [0, 0] width 0 height 0
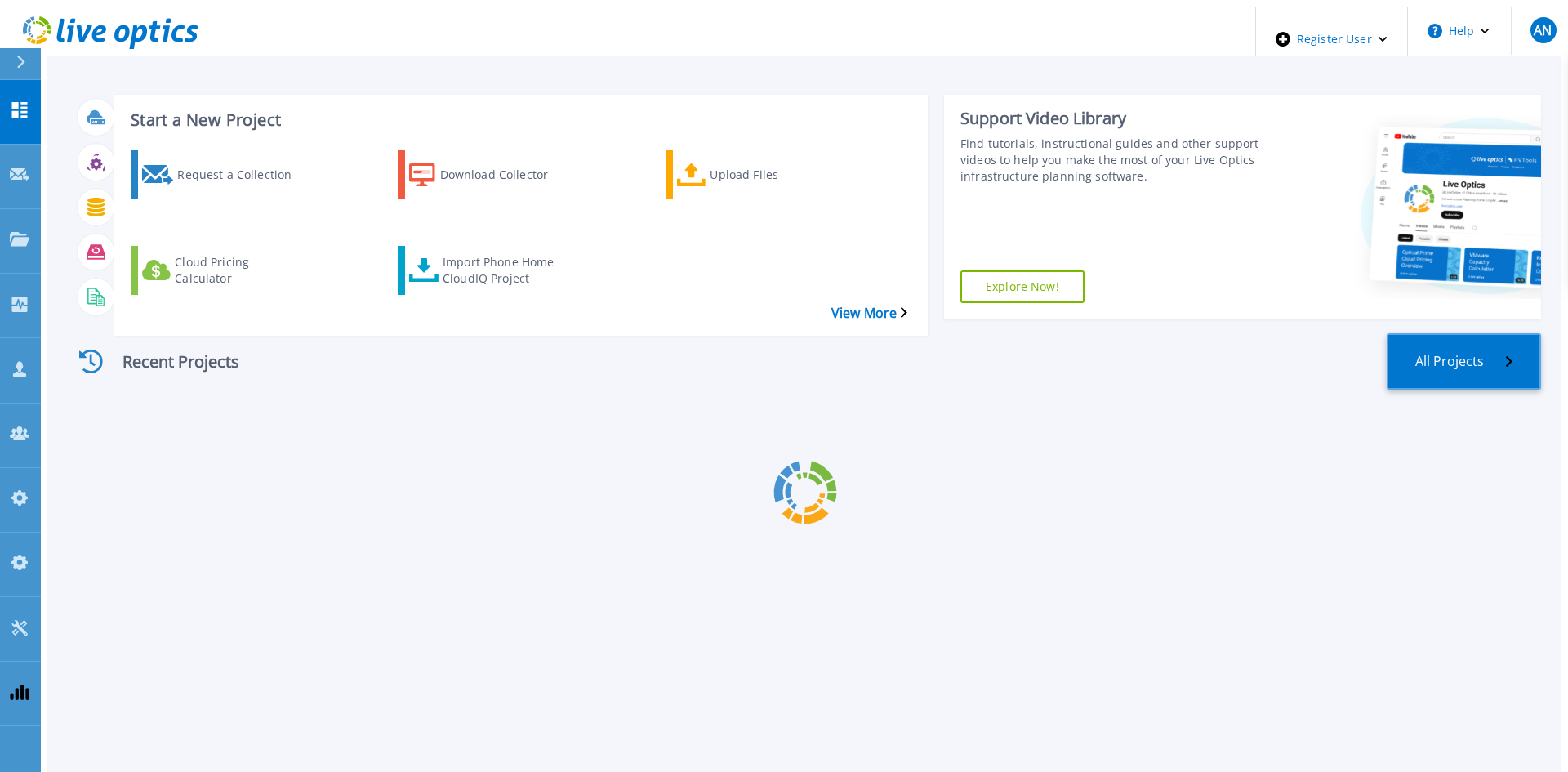
click at [1467, 334] on link "All Projects" at bounding box center [1463, 361] width 155 height 57
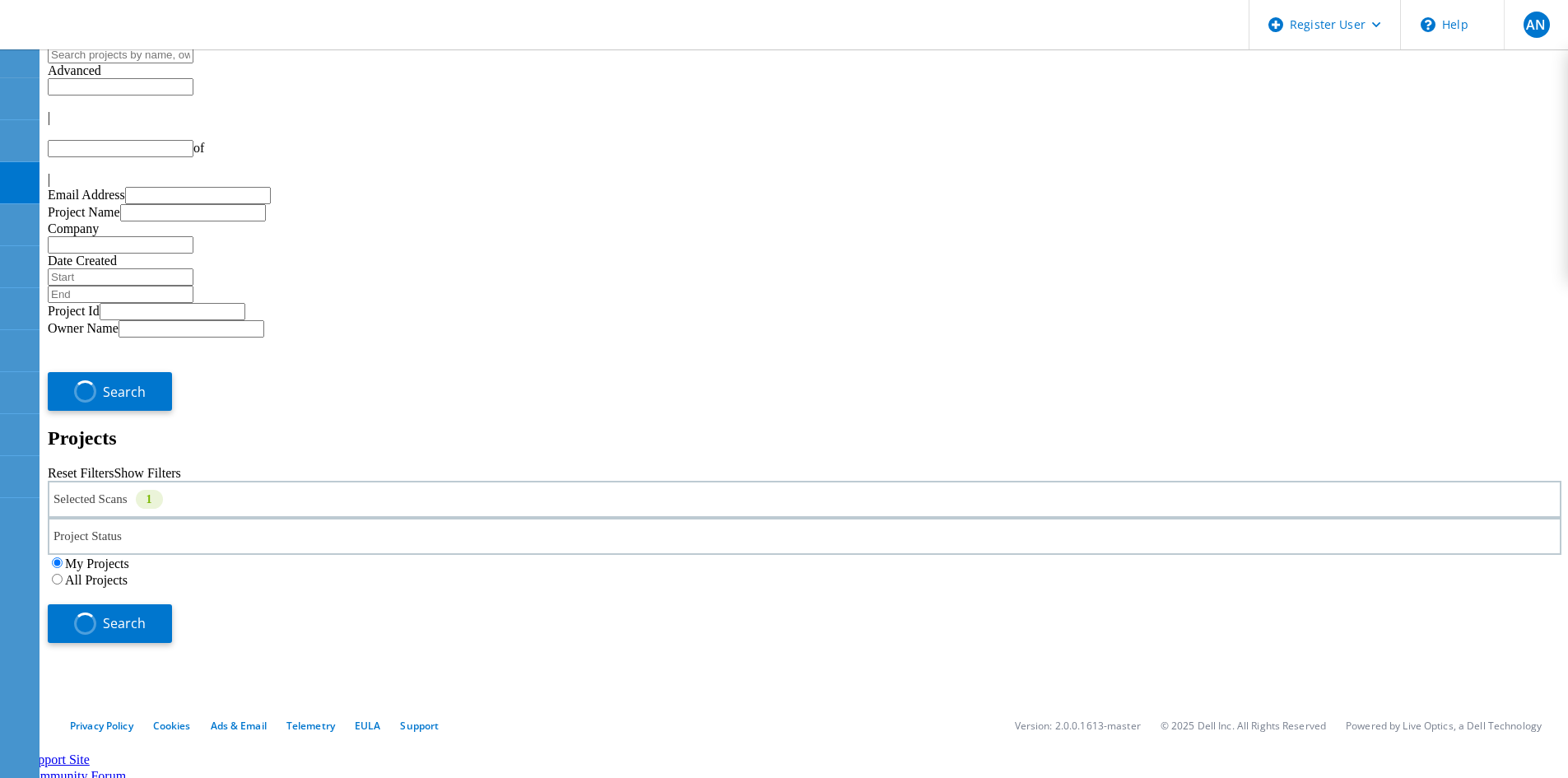
type input "1"
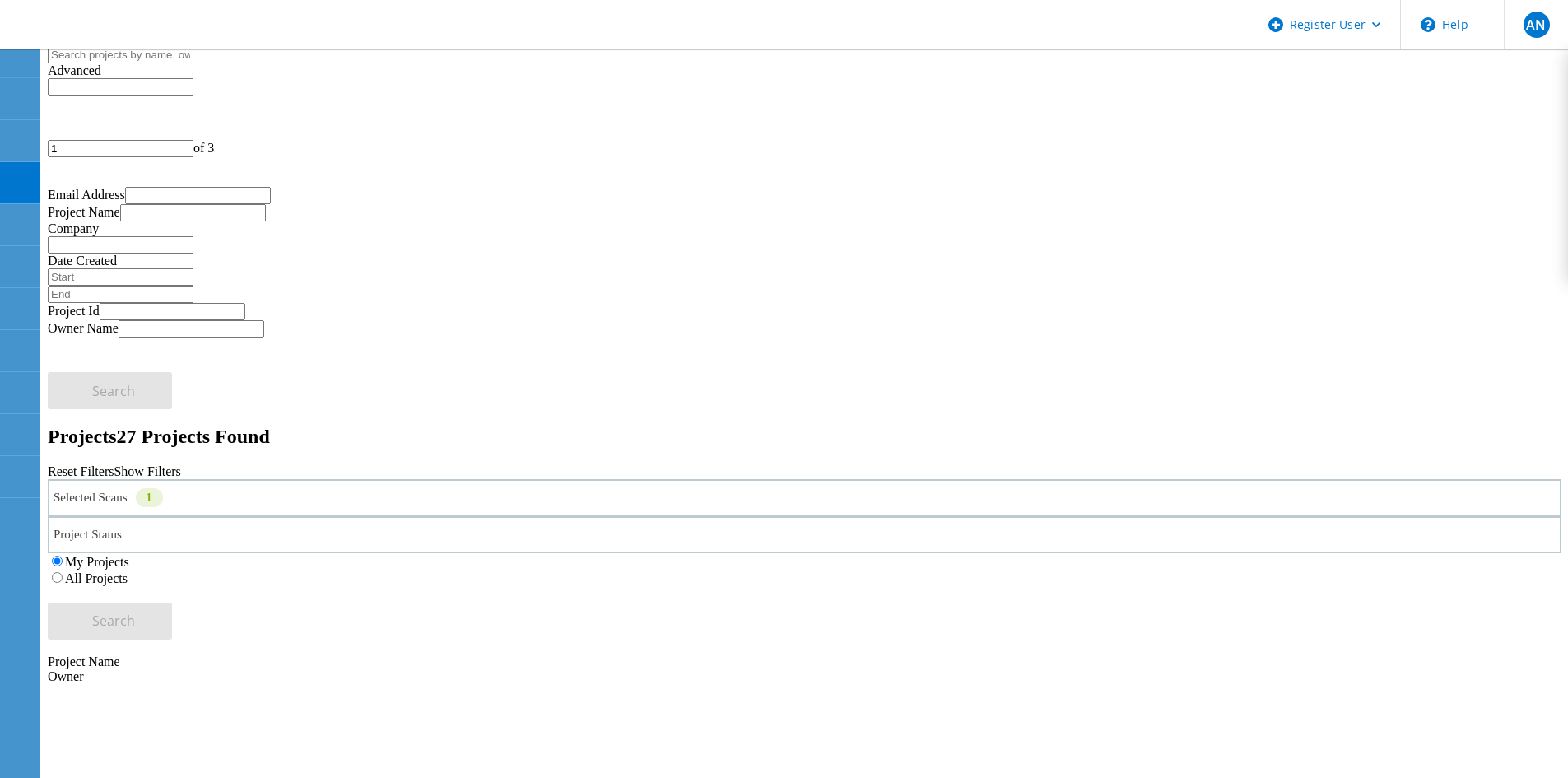
click at [116, 479] on div "Selected Scans 1" at bounding box center [804, 498] width 1514 height 37
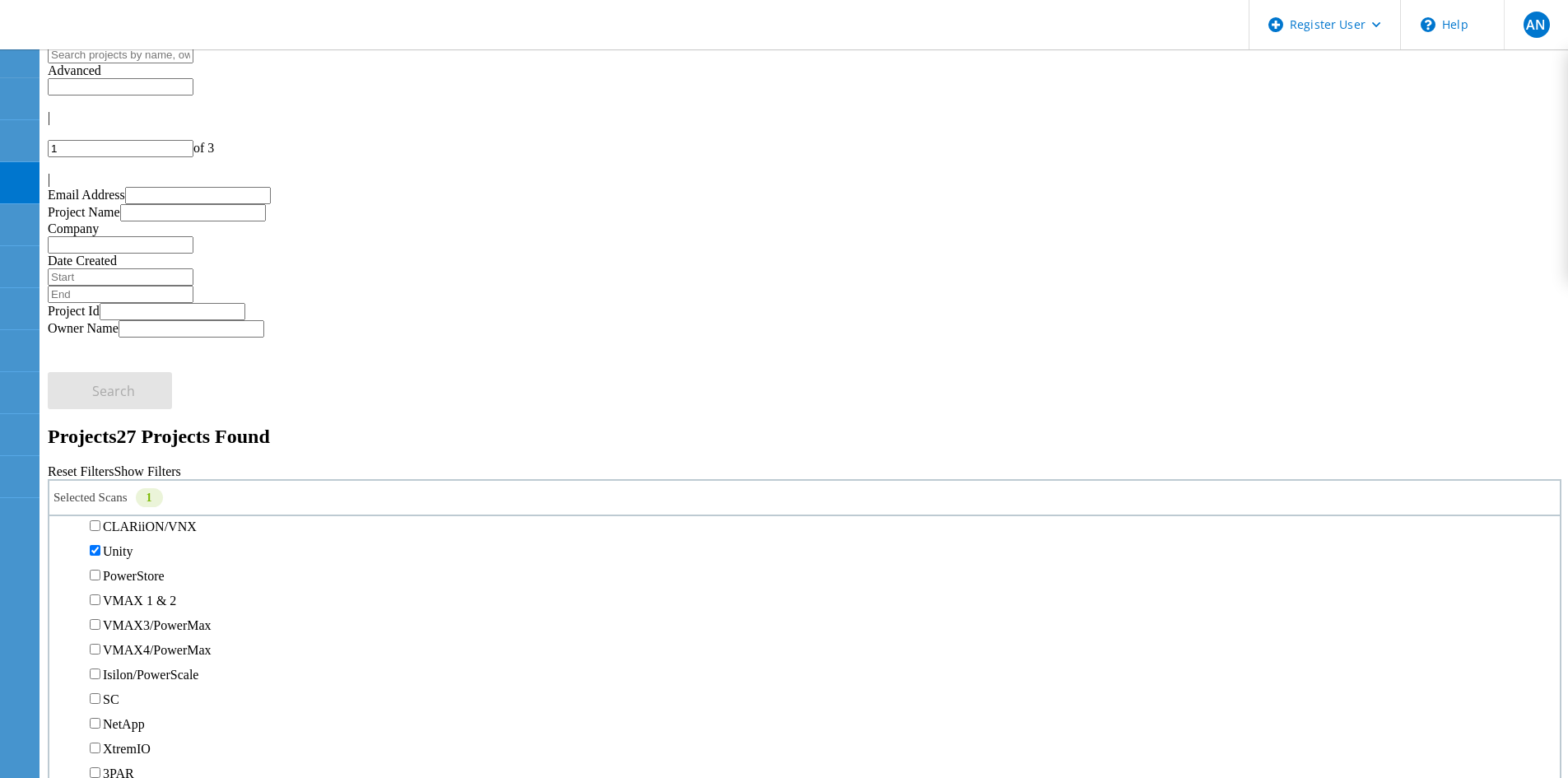
scroll to position [412, 0]
click at [1272, 479] on div "Selected Scans 1 Server & Cloud Optical Prime AWS Azure Nutanix RVTools Kuberne…" at bounding box center [804, 559] width 1514 height 161
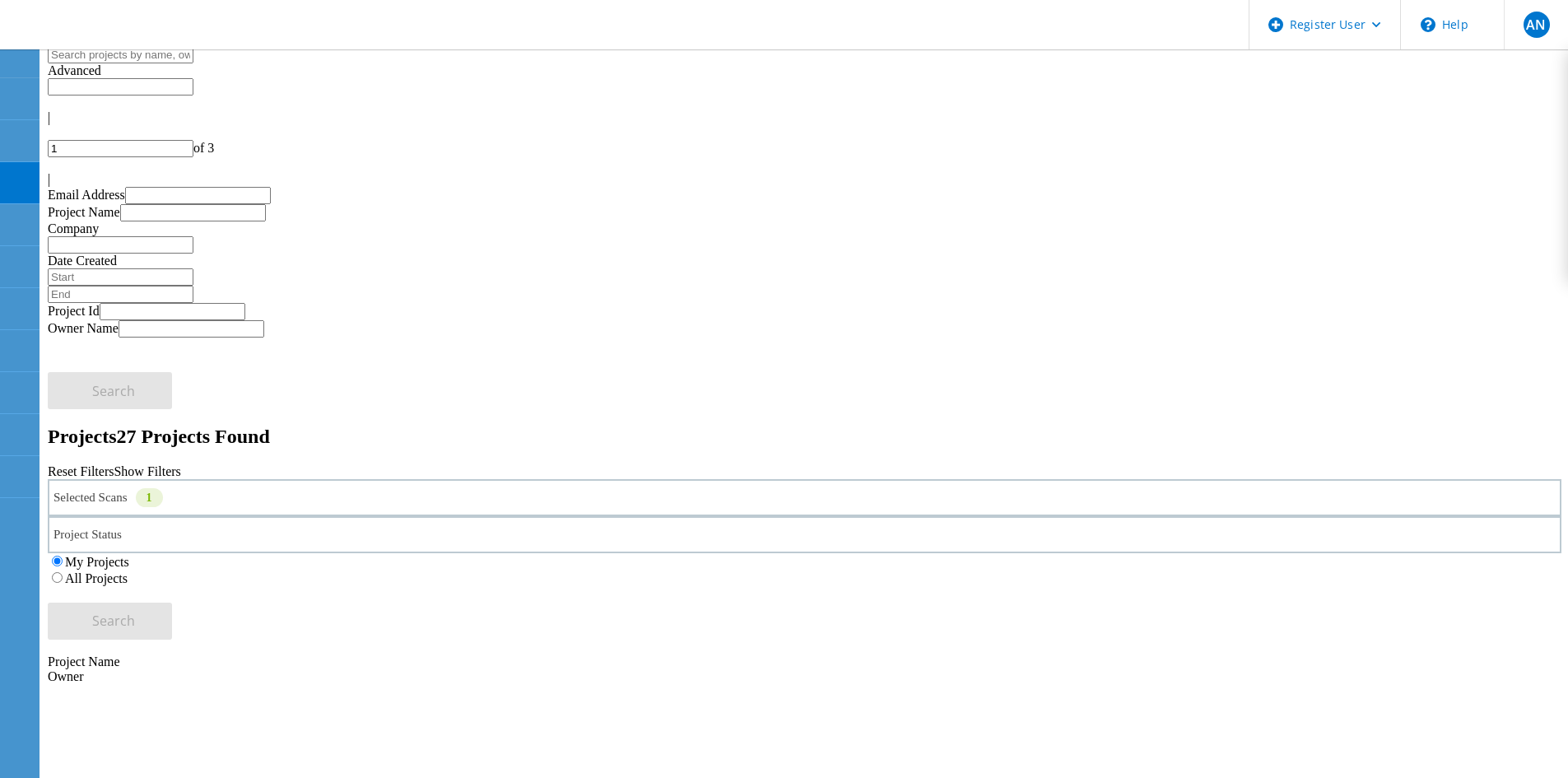
copy span "221455"
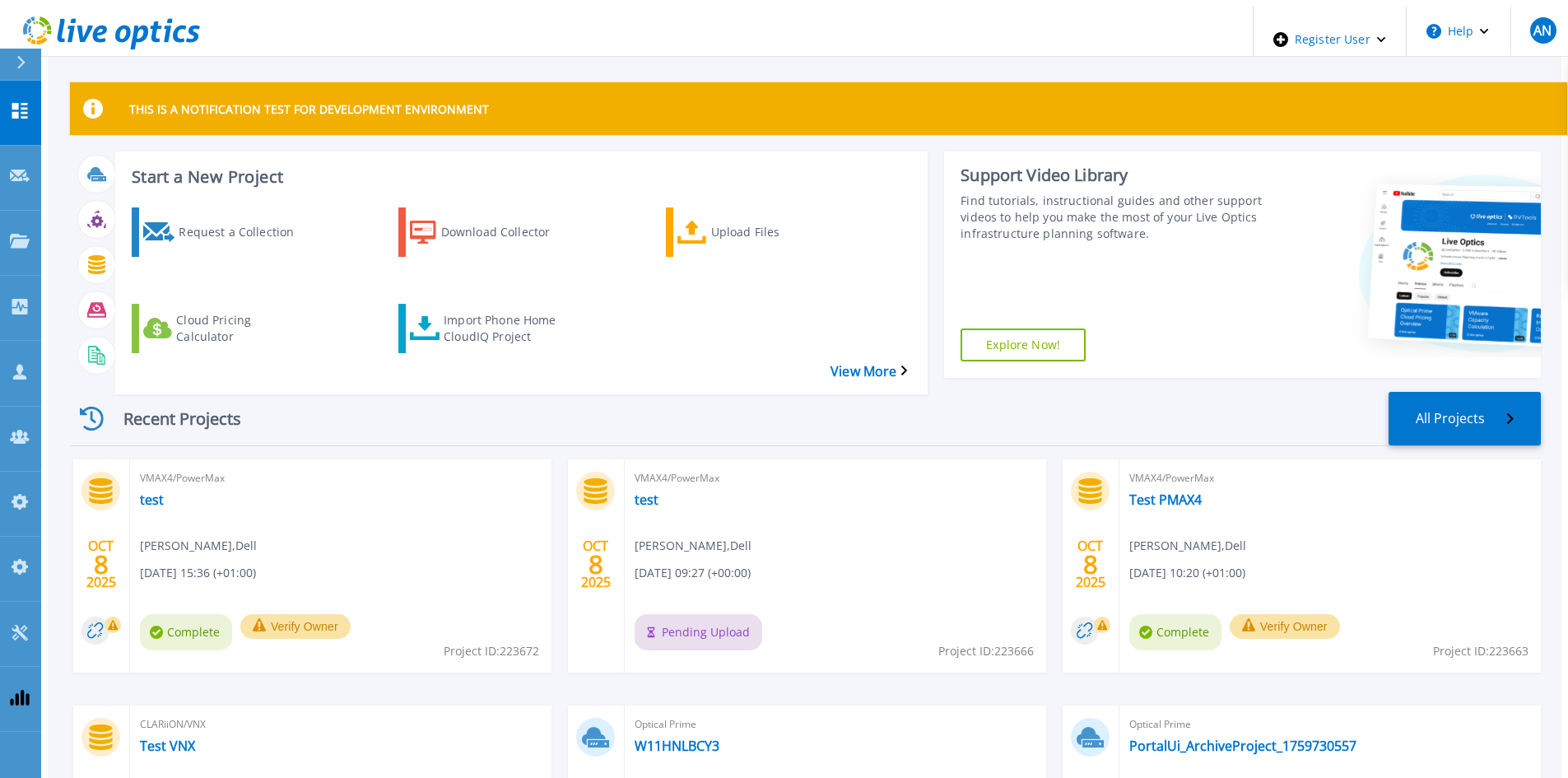
click at [516, 642] on span "Project ID: 223672" at bounding box center [491, 650] width 95 height 18
copy span "223672"
